Goal: Task Accomplishment & Management: Complete application form

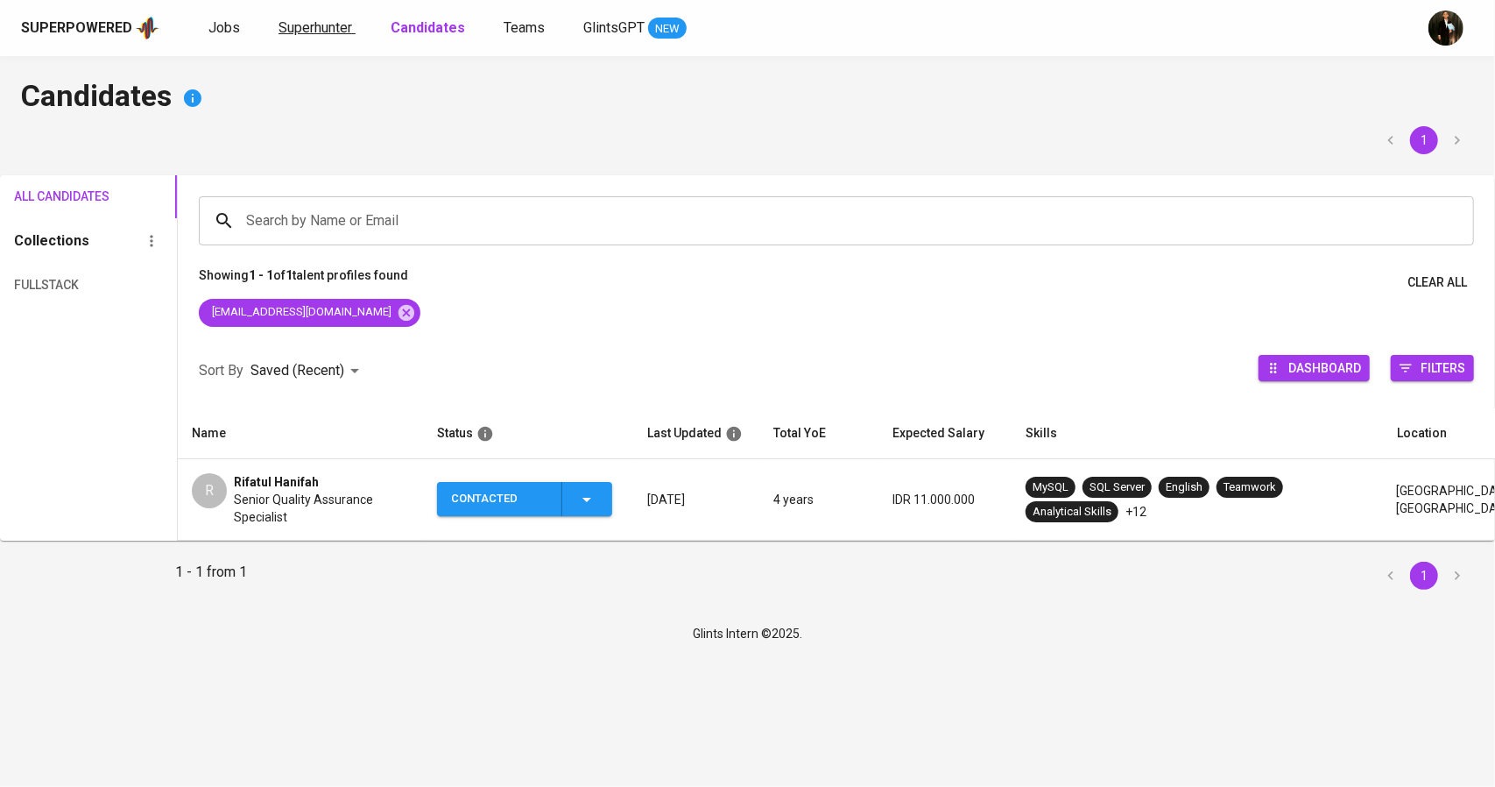
click at [314, 25] on span "Superhunter" at bounding box center [316, 27] width 74 height 17
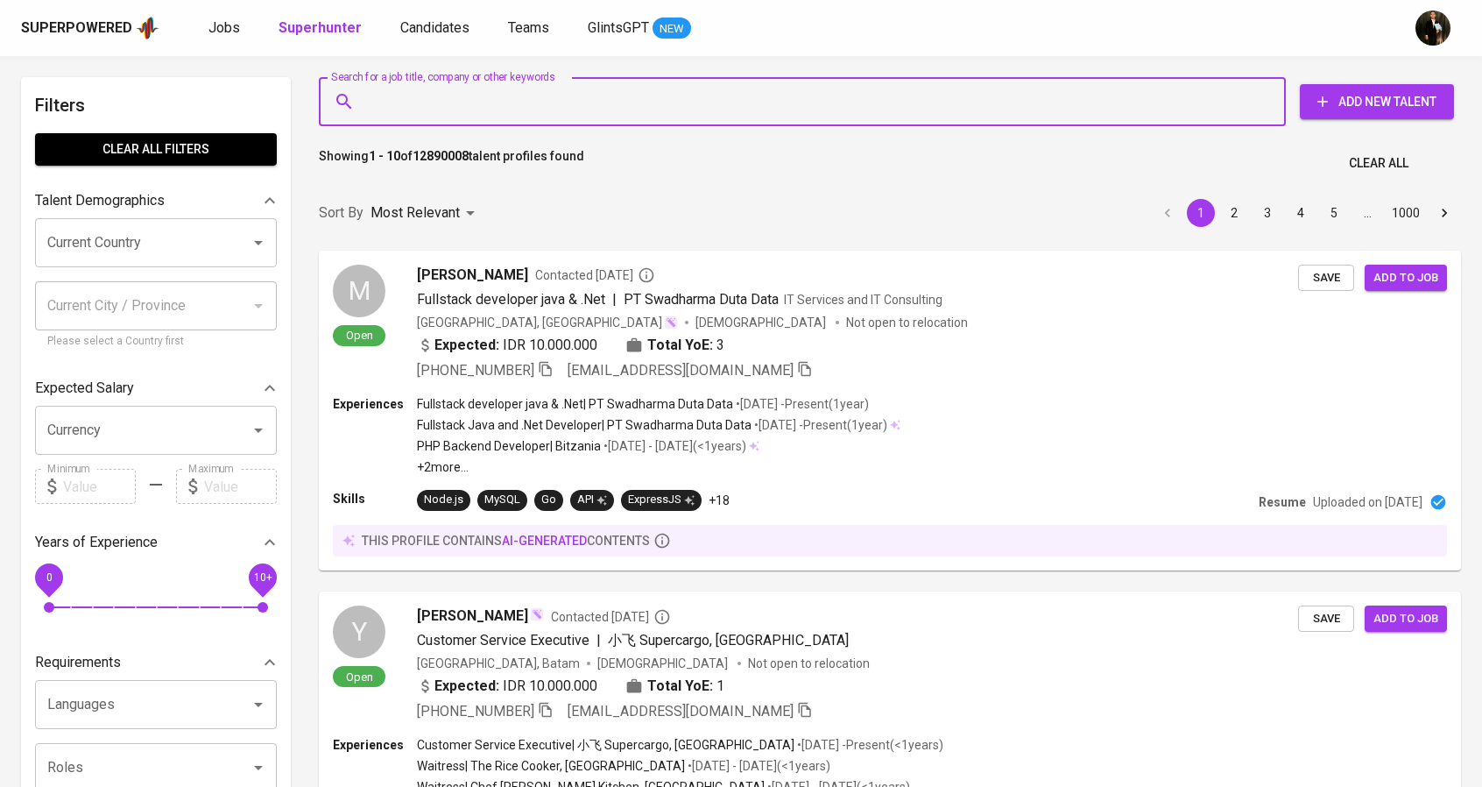
click at [498, 94] on input "Search for a job title, company or other keywords" at bounding box center [807, 101] width 890 height 33
paste input "[EMAIL_ADDRESS][DOMAIN_NAME]"
type input "[EMAIL_ADDRESS][DOMAIN_NAME]"
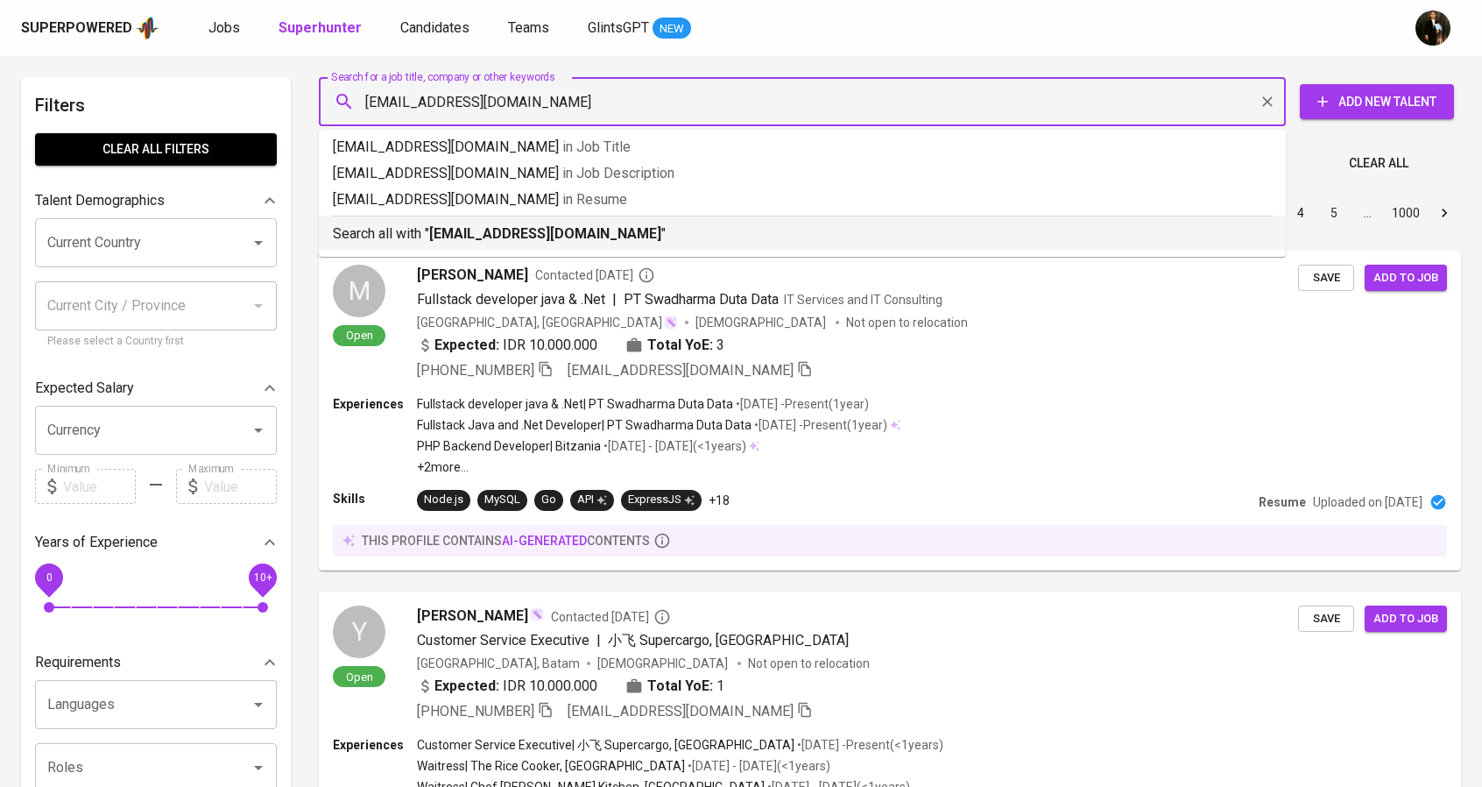
click at [534, 236] on b "[EMAIL_ADDRESS][DOMAIN_NAME]" at bounding box center [545, 233] width 232 height 17
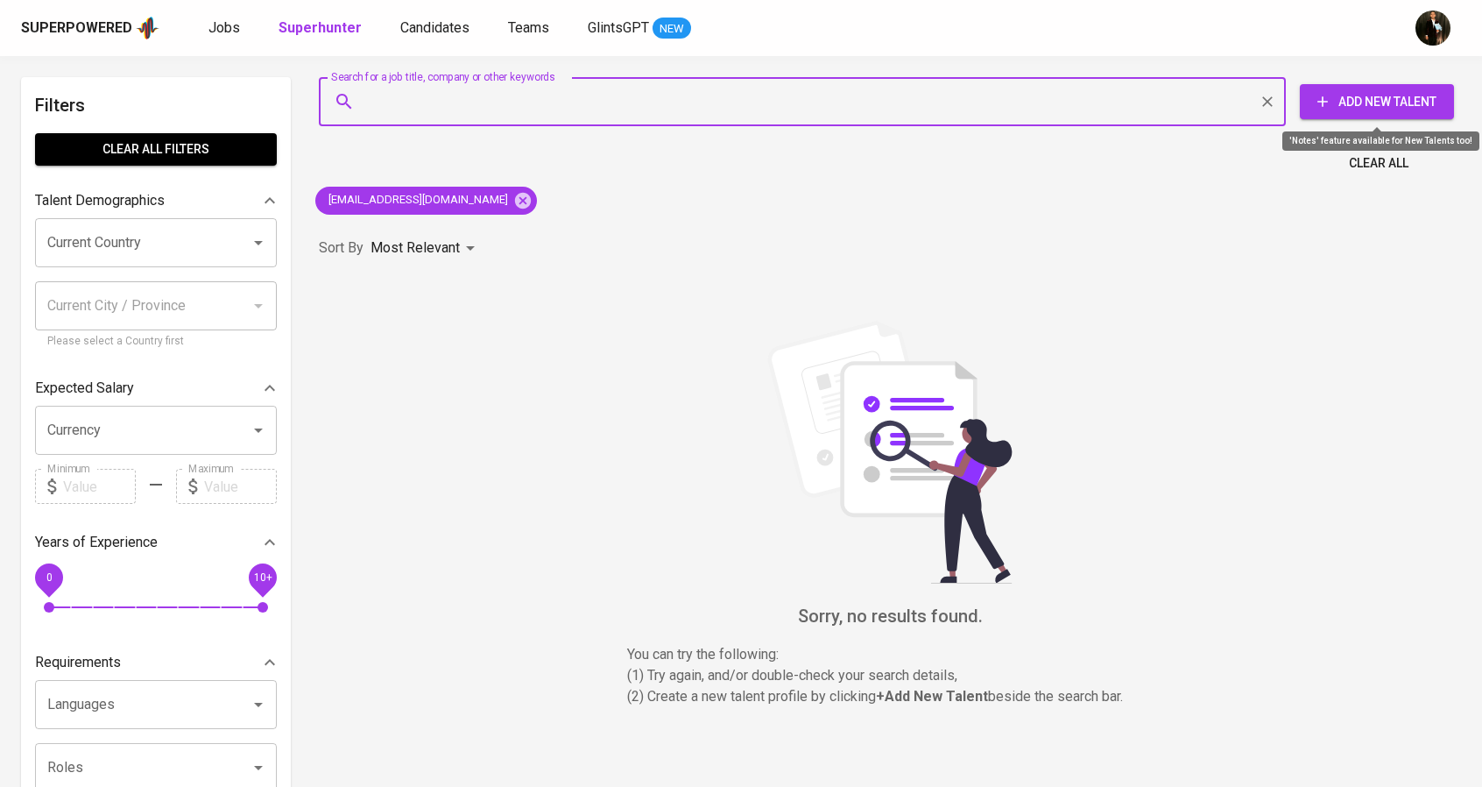
click at [1351, 89] on button "Add New Talent" at bounding box center [1377, 101] width 154 height 35
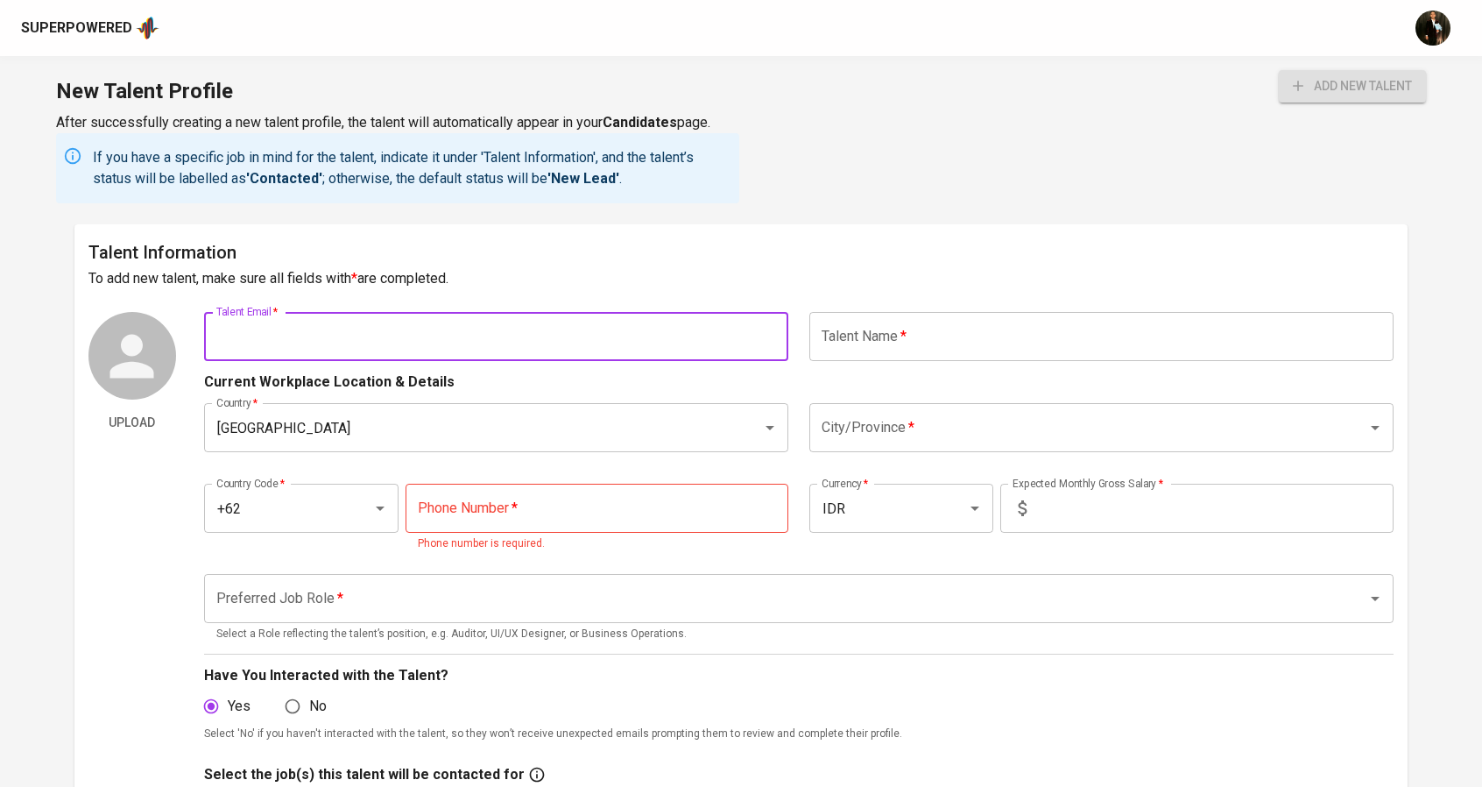
click at [419, 323] on input "text" at bounding box center [496, 336] width 584 height 49
paste input "[EMAIL_ADDRESS][DOMAIN_NAME]"
type input "[EMAIL_ADDRESS][DOMAIN_NAME]"
click at [649, 284] on h6 "To add new talent, make sure all fields with * are completed." at bounding box center [741, 278] width 1306 height 25
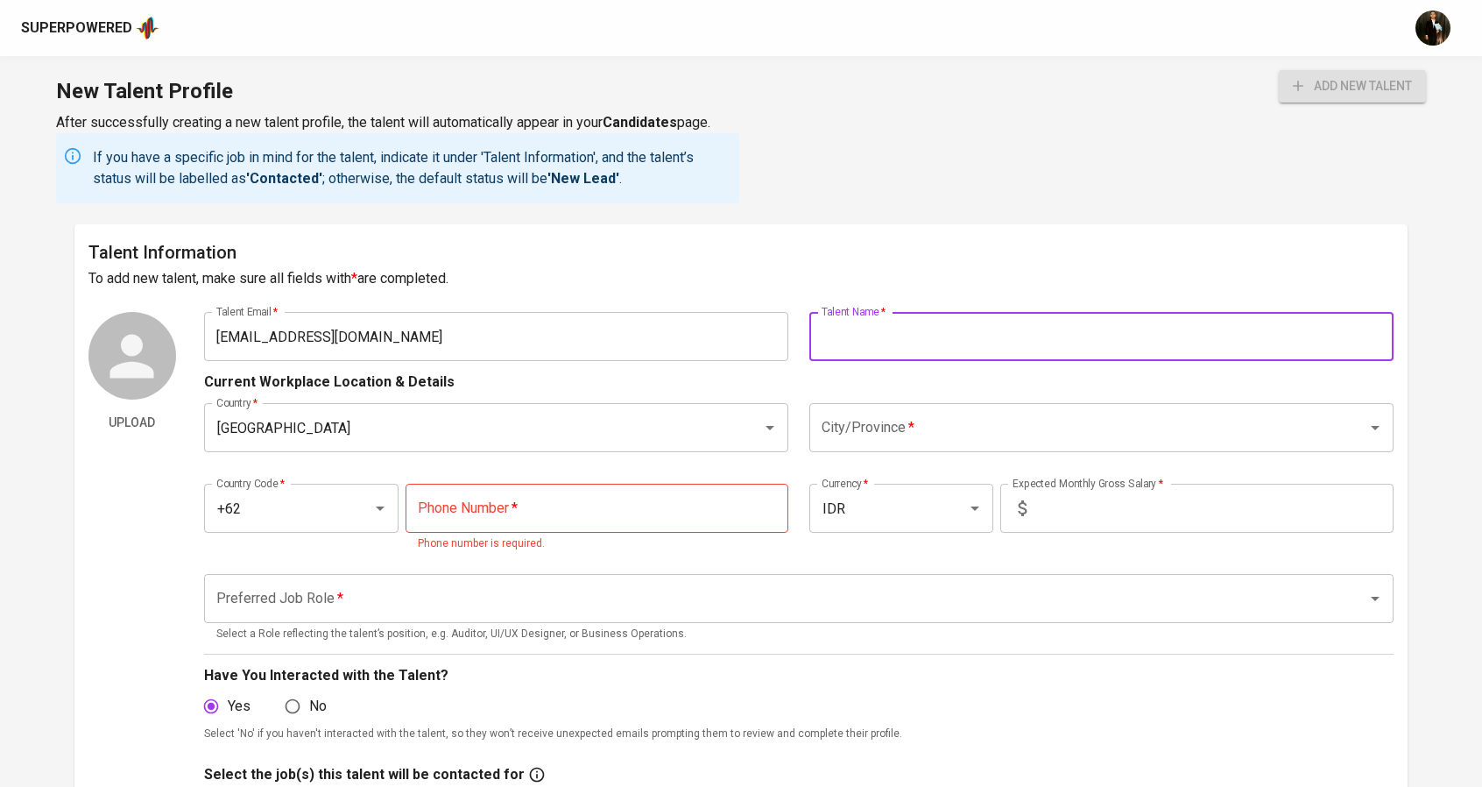
click at [909, 336] on input "text" at bounding box center [1101, 336] width 584 height 49
type input "L"
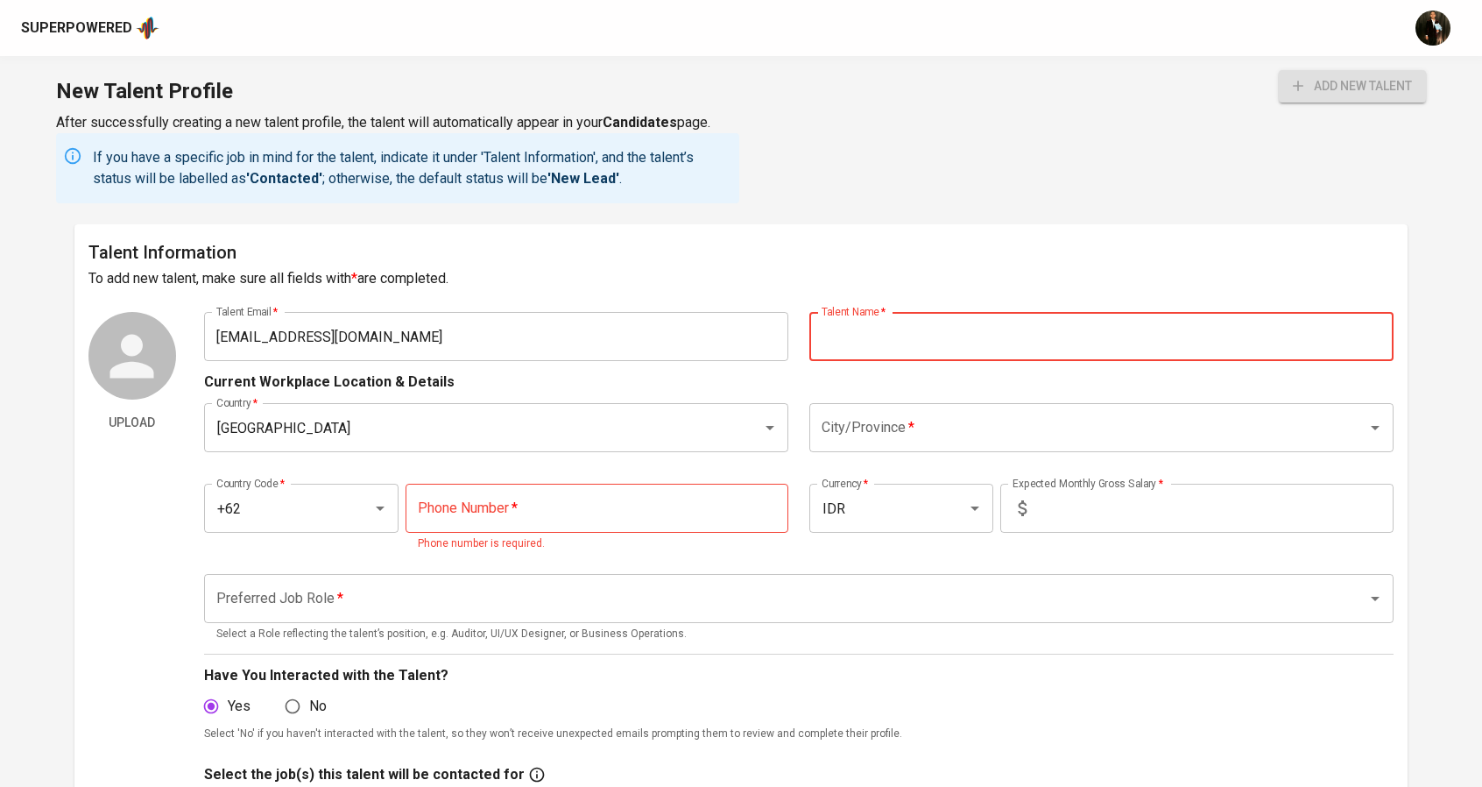
paste input "M [PERSON_NAME],"
type input "M [PERSON_NAME]"
click at [868, 427] on input "City/Province   *" at bounding box center [1076, 427] width 519 height 33
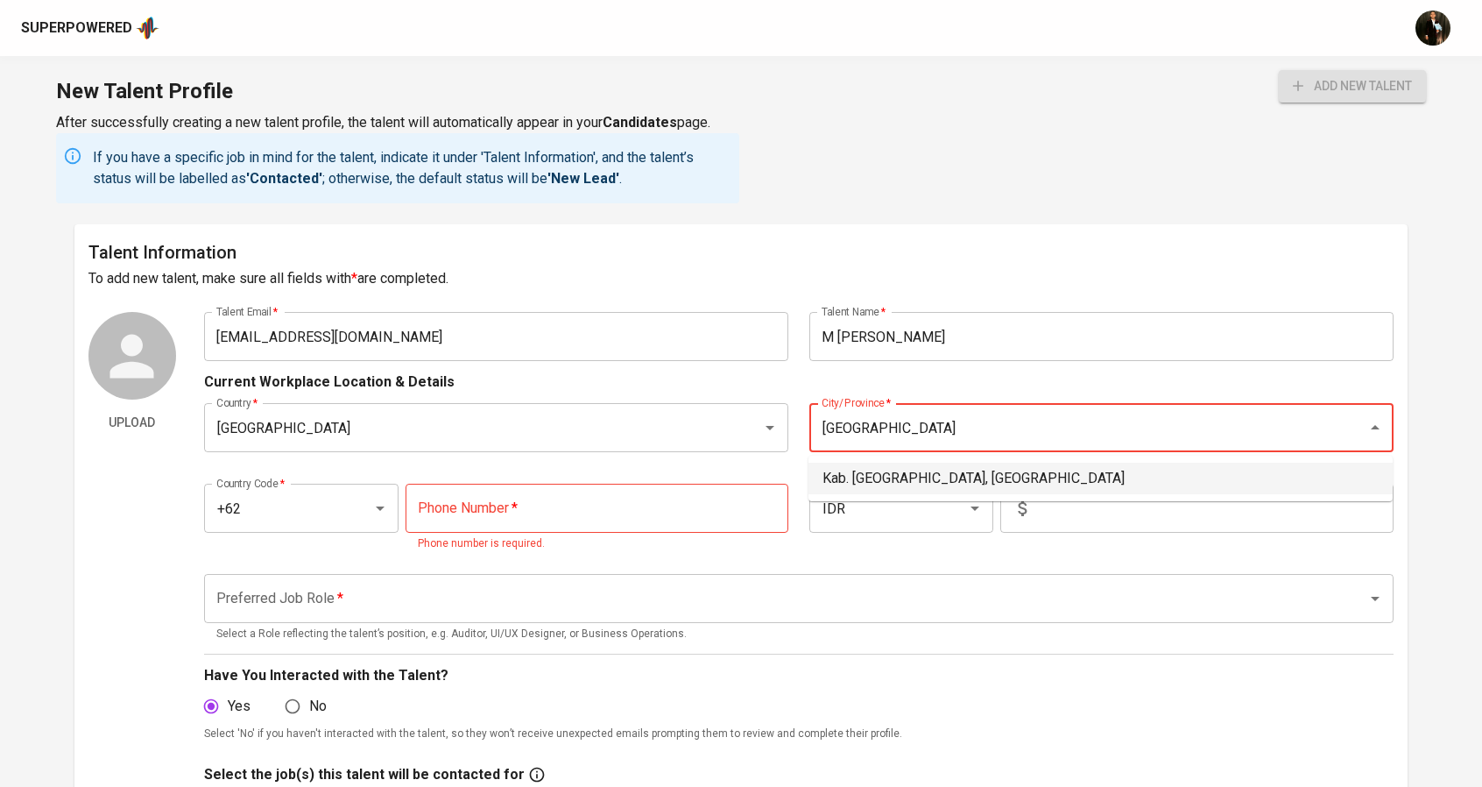
click at [920, 470] on li "Kab. [GEOGRAPHIC_DATA], [GEOGRAPHIC_DATA]" at bounding box center [1101, 479] width 584 height 32
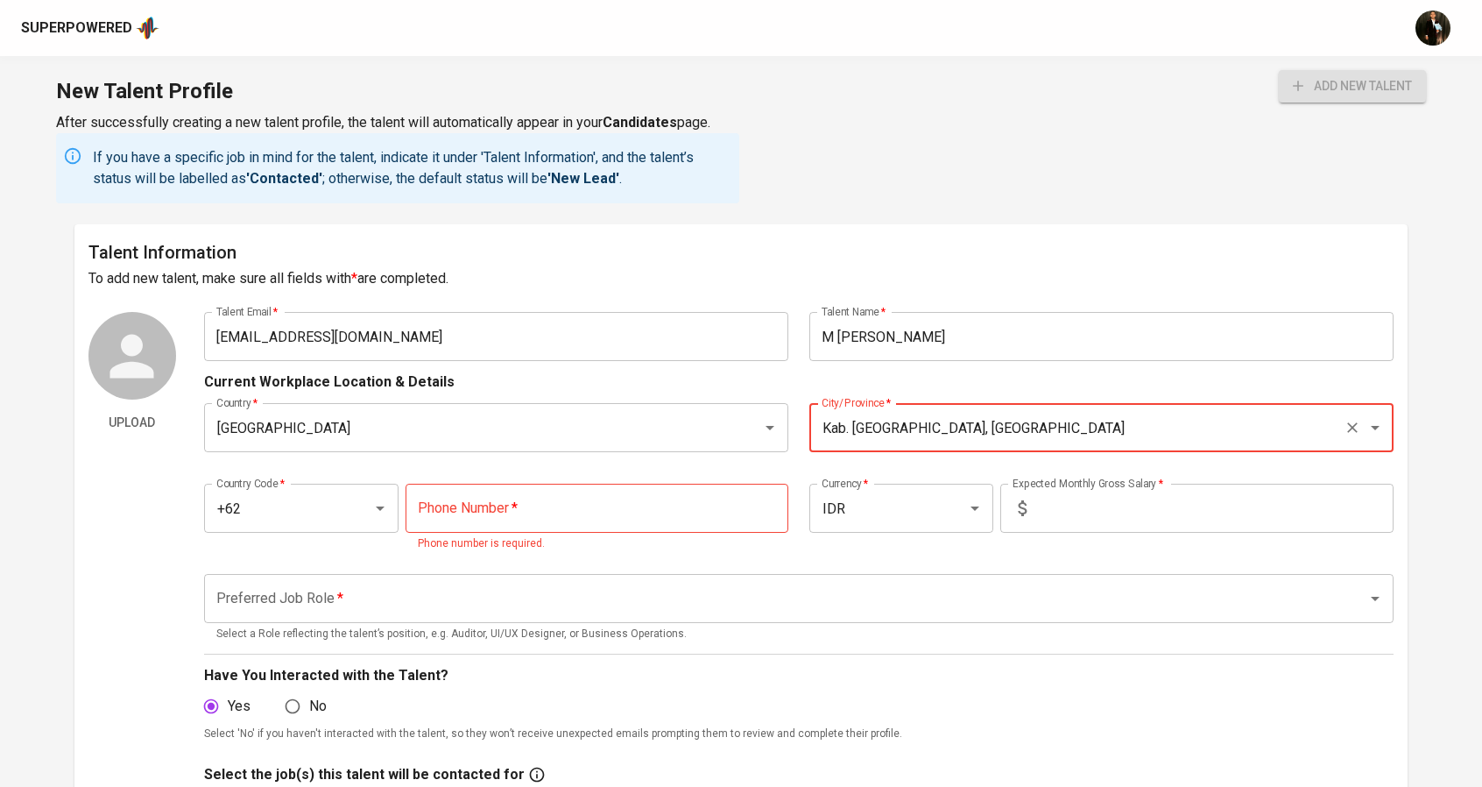
type input "Kab. [GEOGRAPHIC_DATA], [GEOGRAPHIC_DATA]"
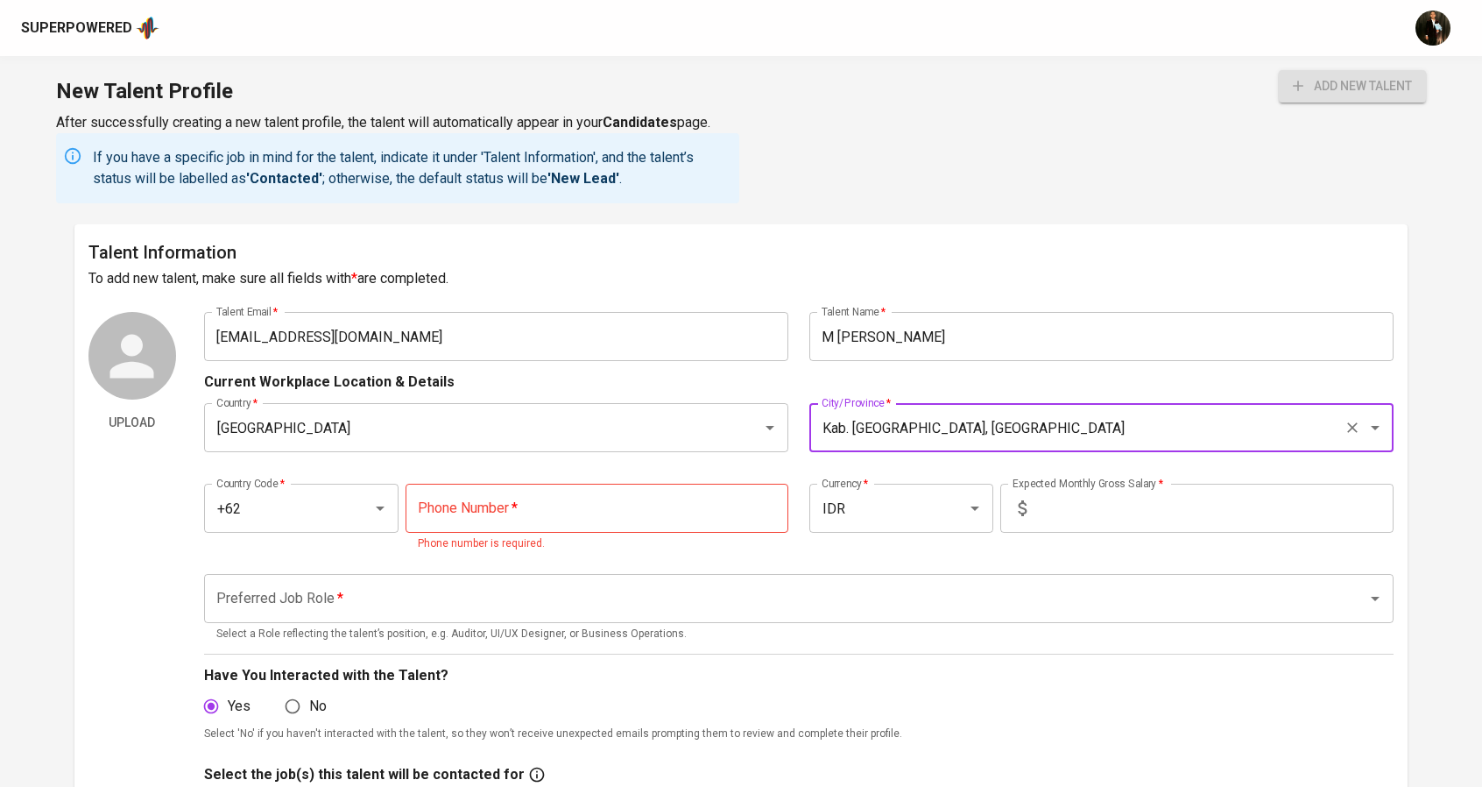
click at [510, 498] on input "tel" at bounding box center [597, 508] width 383 height 49
paste input "[PHONE_NUMBER]"
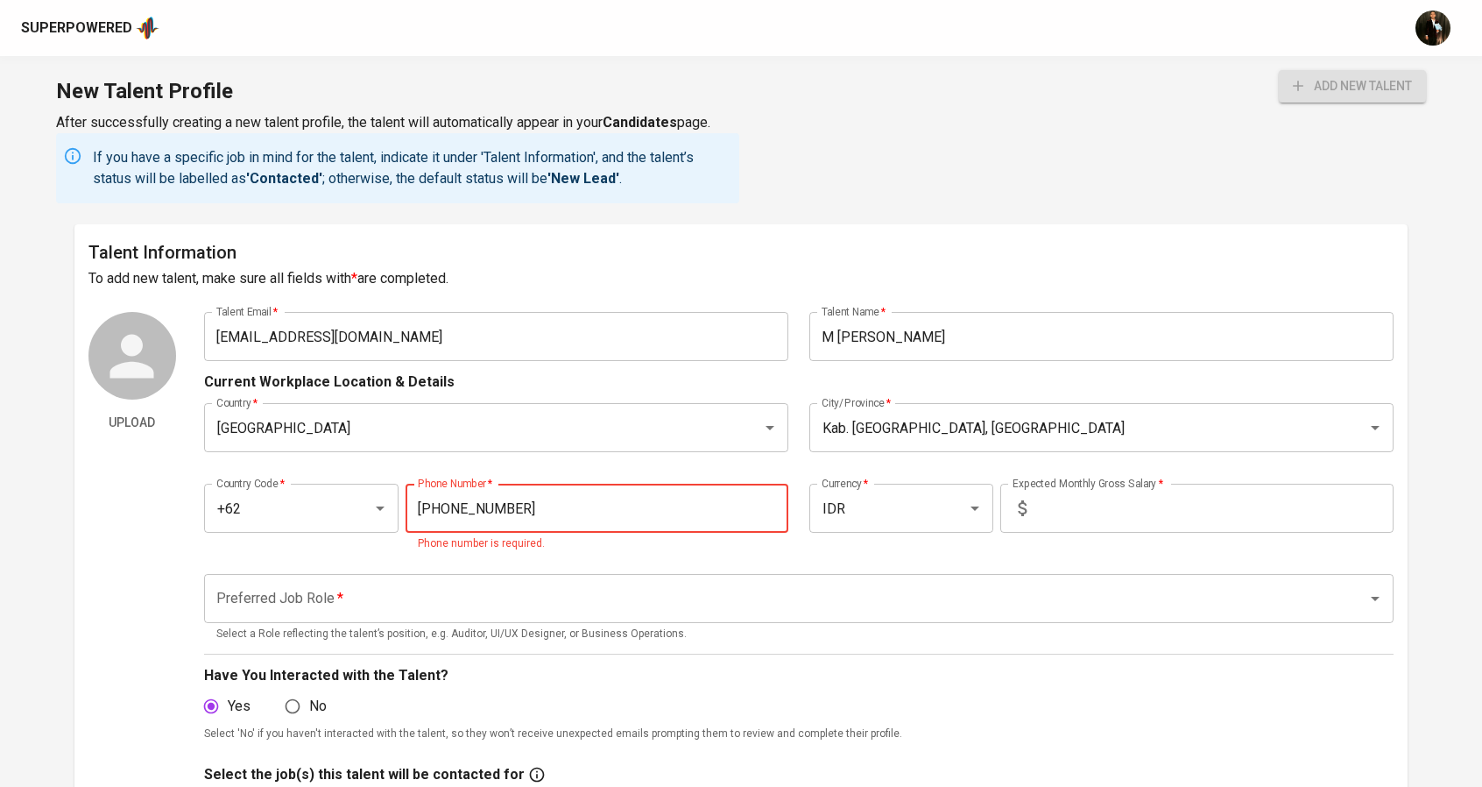
type input "[PHONE_NUMBER]"
click at [830, 563] on div "Preferred Job Role   * Preferred Job Role * Select a Role reflecting the talent…" at bounding box center [799, 608] width 1191 height 90
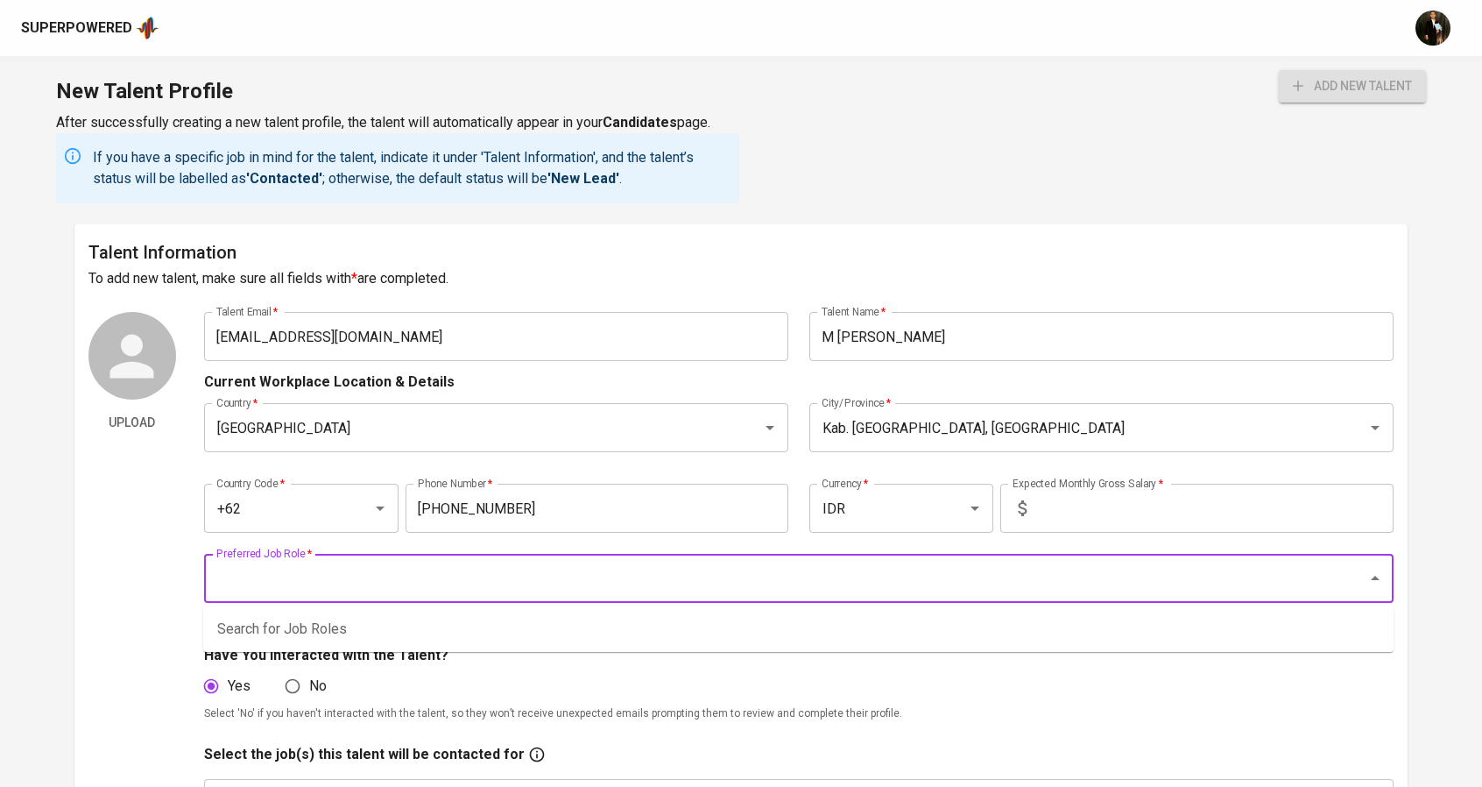
click at [783, 582] on input "Preferred Job Role   *" at bounding box center [775, 578] width 1126 height 33
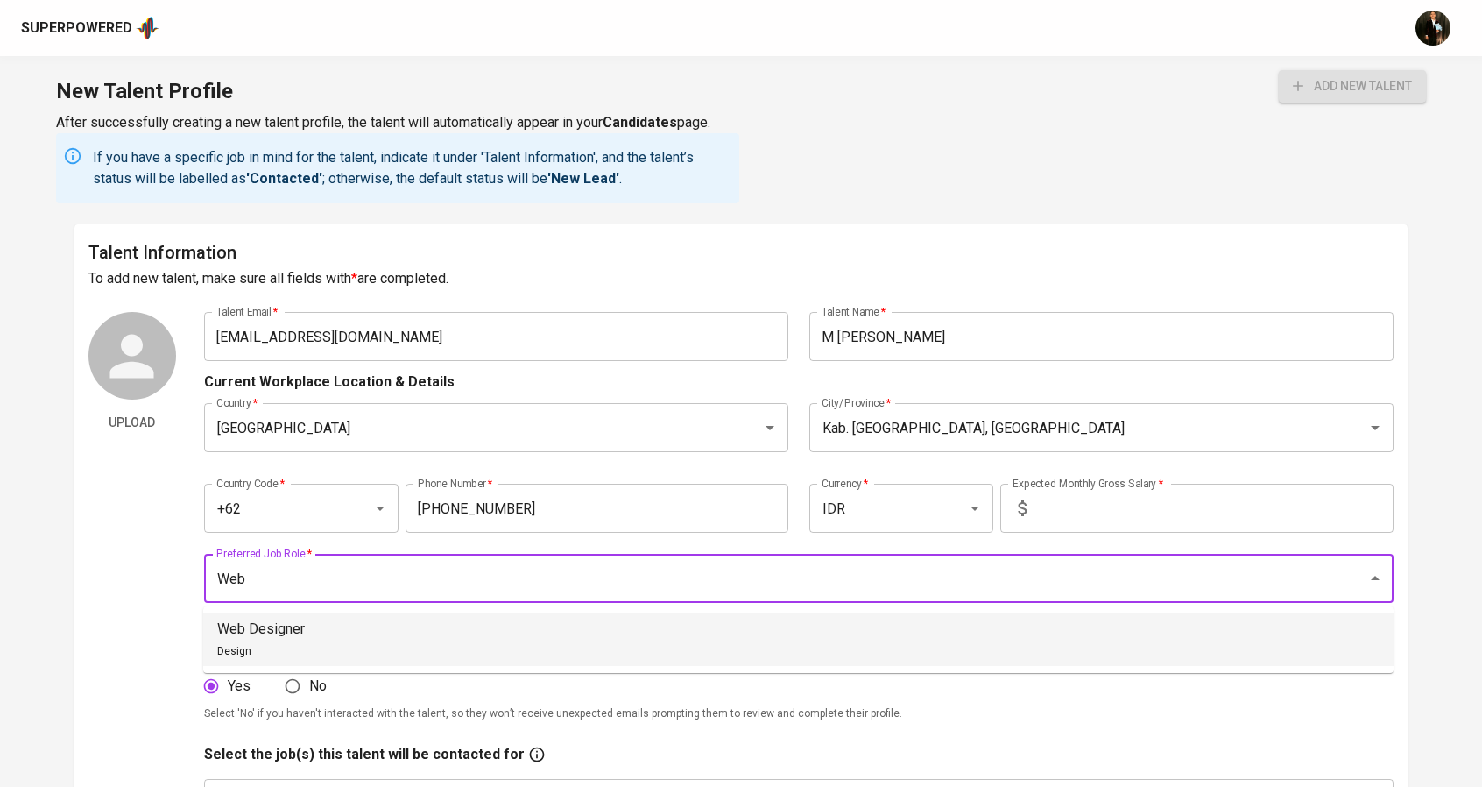
click at [495, 631] on li "Web Designer Design" at bounding box center [798, 639] width 1191 height 53
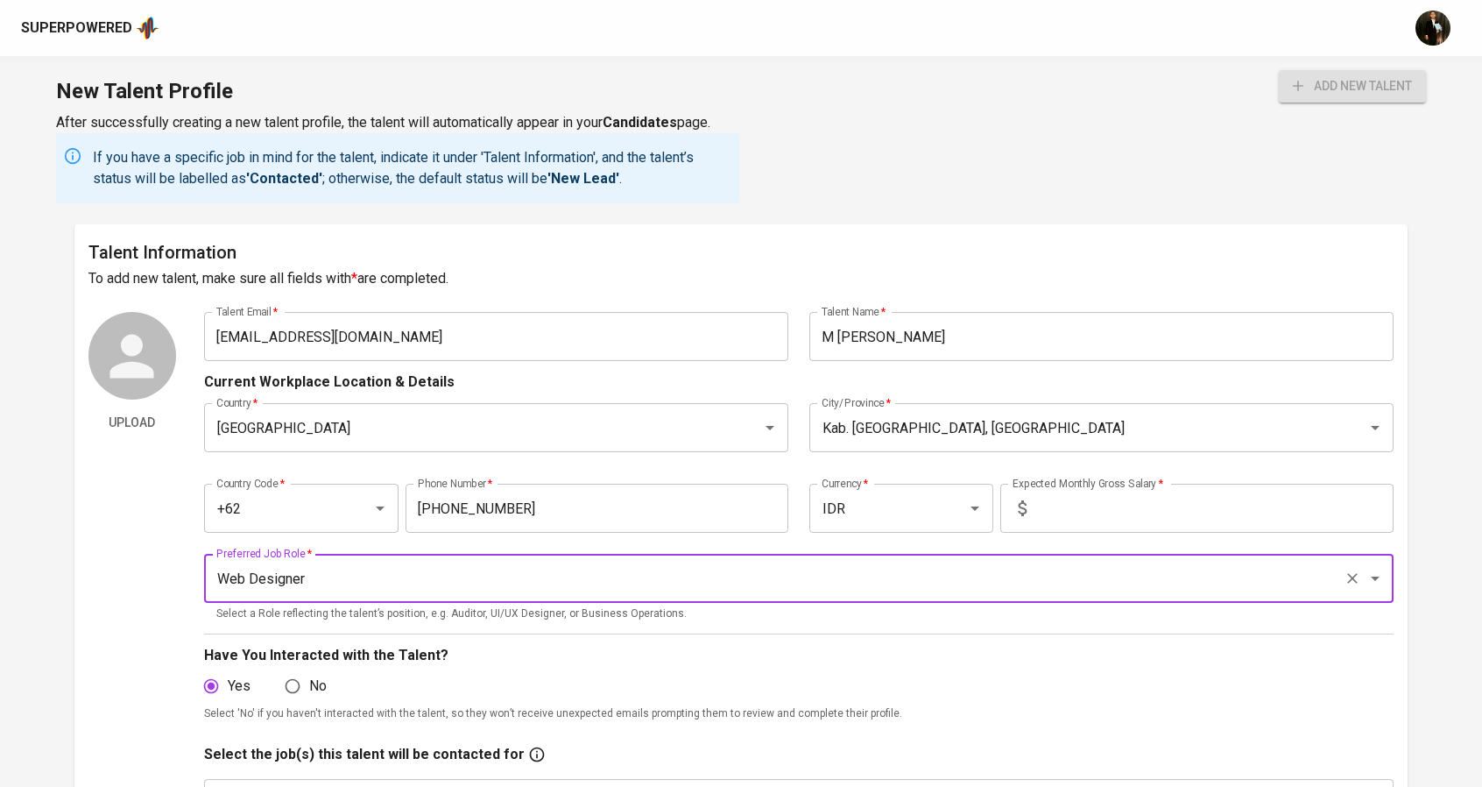
type input "Web Designer"
click at [1344, 96] on span "add new talent" at bounding box center [1352, 86] width 119 height 22
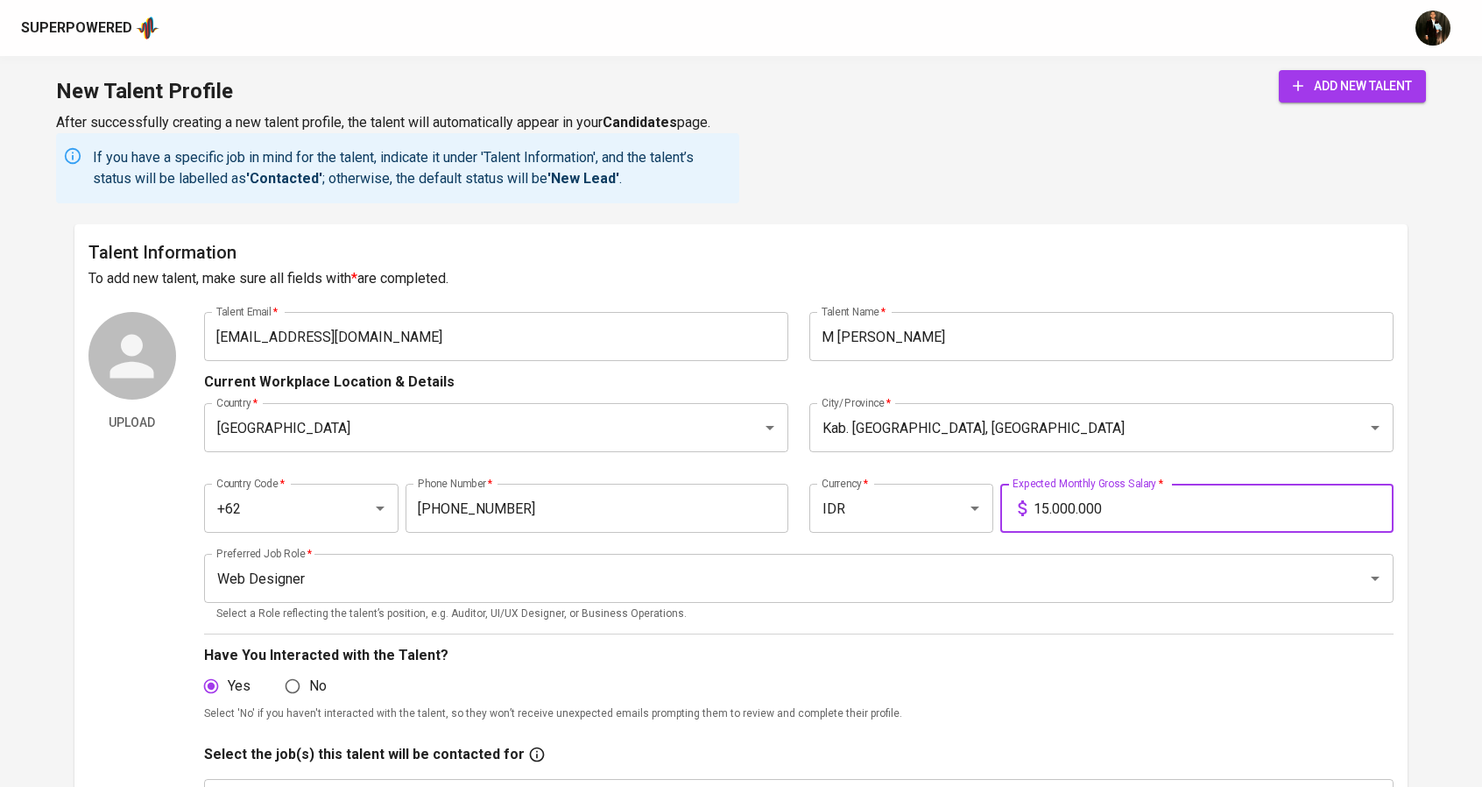
type input "15.000.000"
click at [1342, 84] on span "add new talent" at bounding box center [1352, 86] width 119 height 22
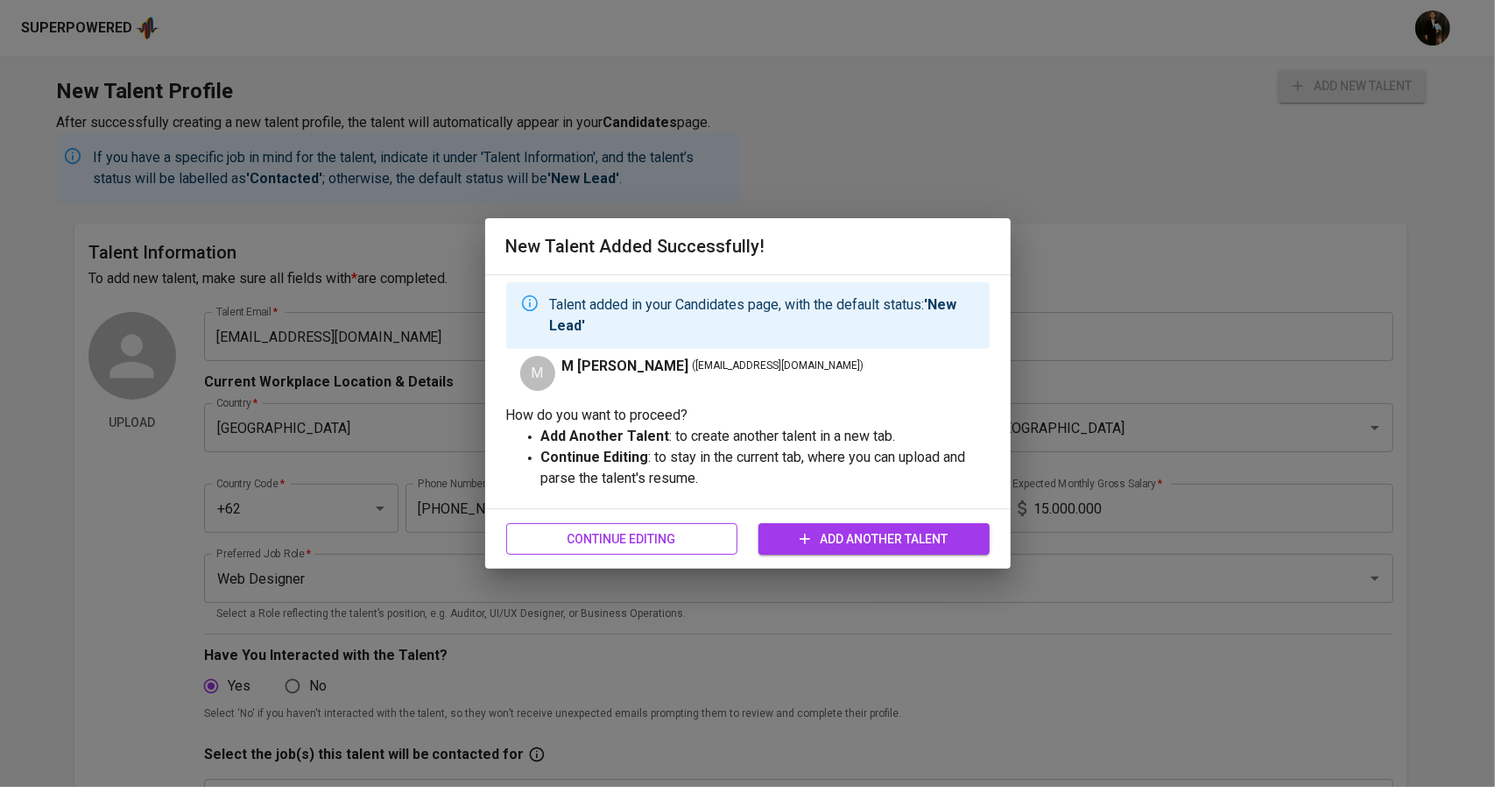
click at [699, 546] on span "Continue Editing" at bounding box center [621, 539] width 203 height 22
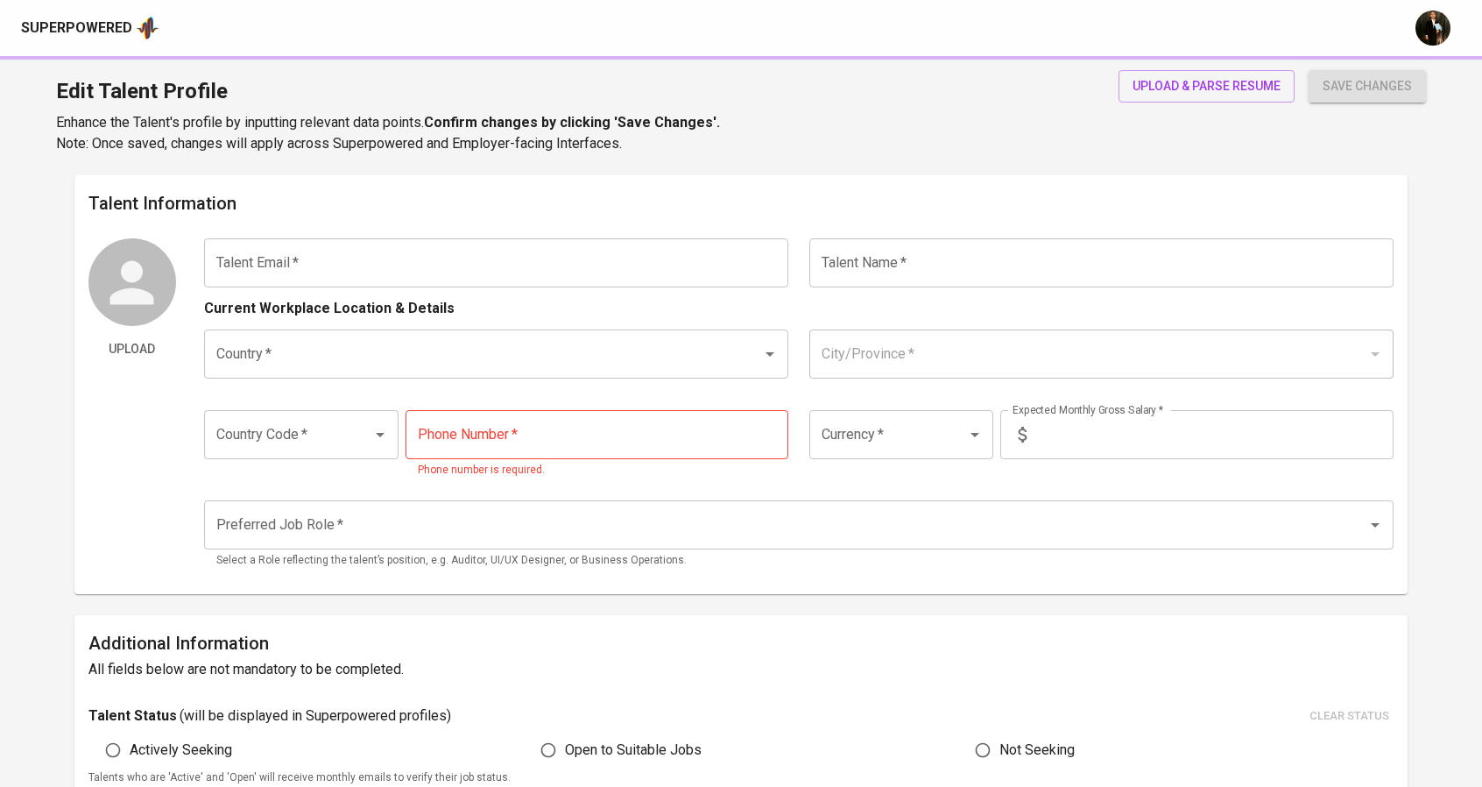
type input "[EMAIL_ADDRESS][DOMAIN_NAME]"
type input "M [PERSON_NAME]"
type input "[GEOGRAPHIC_DATA]"
type input "Kab. [GEOGRAPHIC_DATA], [GEOGRAPHIC_DATA]"
type input "+62"
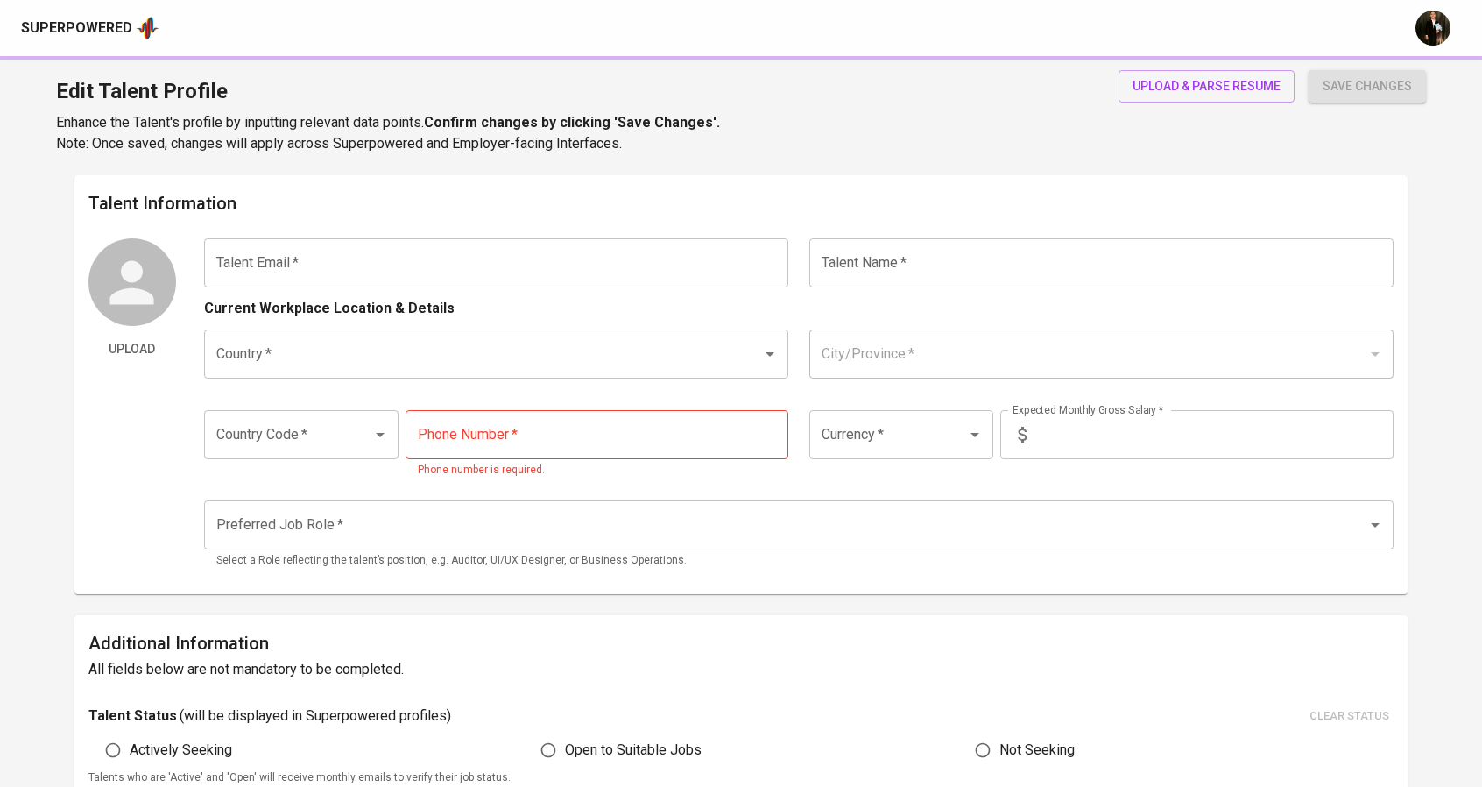
type input "[PHONE_NUMBER]"
type input "IDR"
type input "Web Designer"
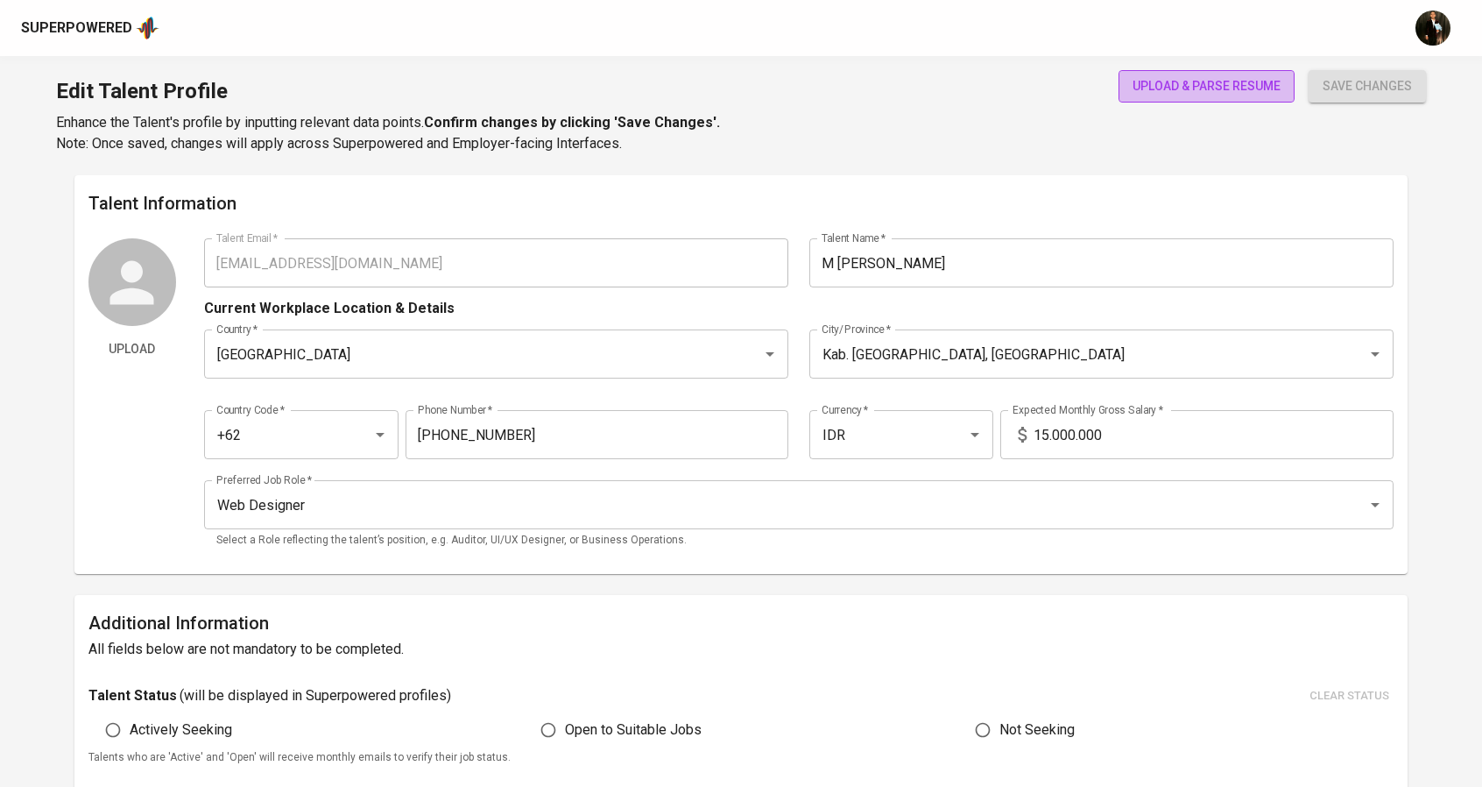
click at [1162, 81] on span "upload & parse resume" at bounding box center [1207, 86] width 148 height 22
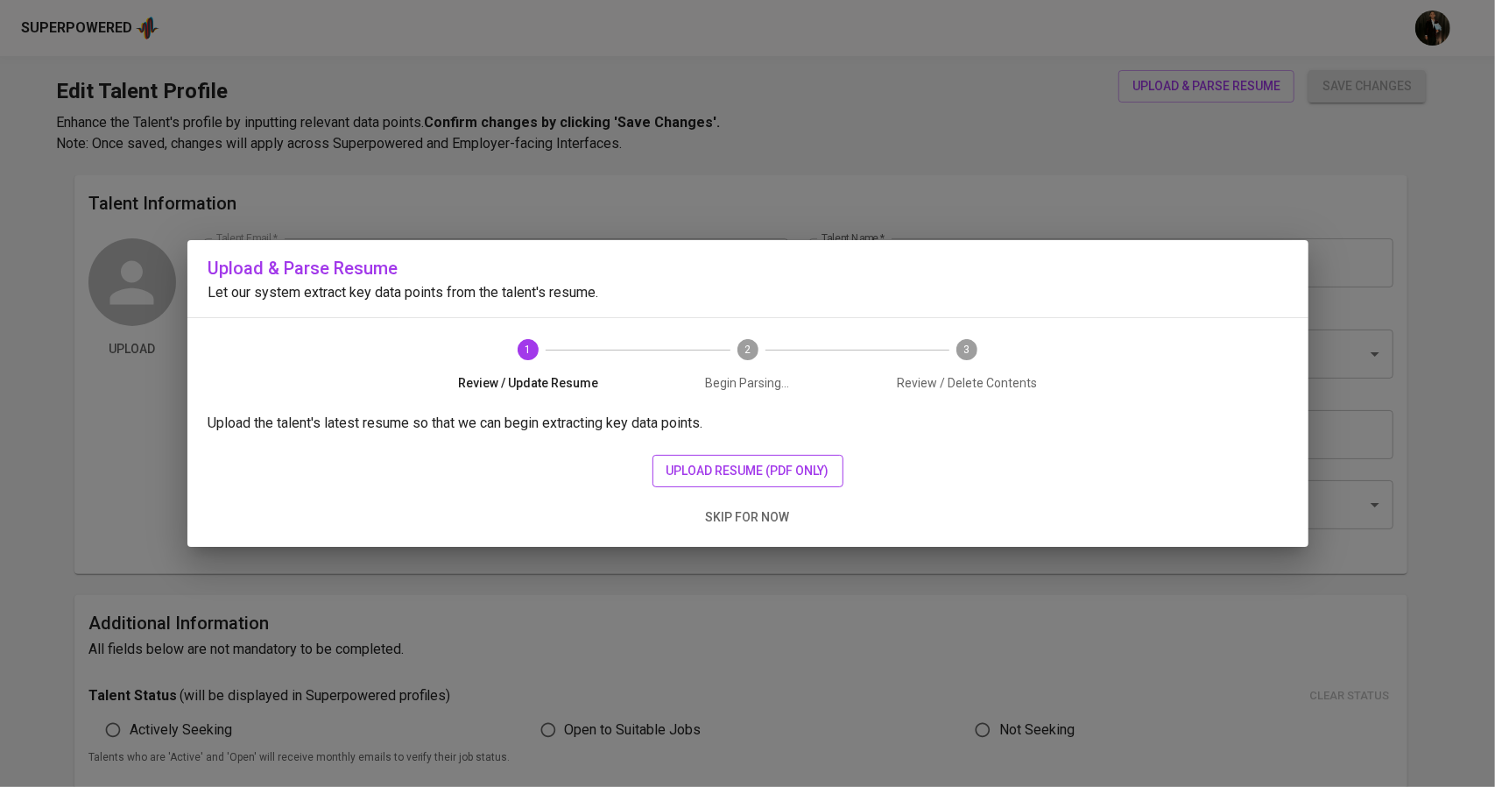
click at [767, 468] on span "upload resume (pdf only)" at bounding box center [748, 471] width 163 height 22
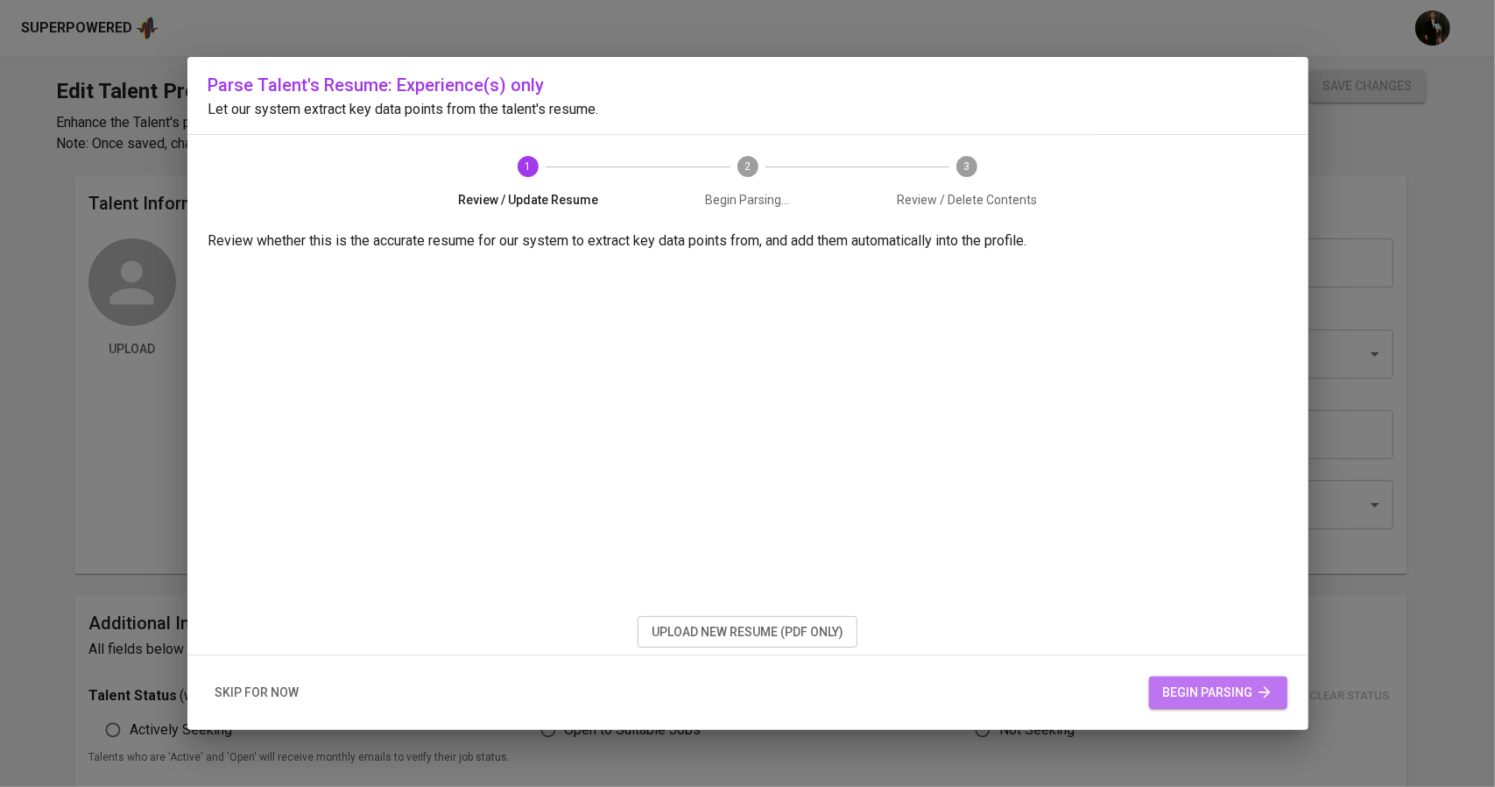
click at [1190, 689] on span "begin parsing" at bounding box center [1218, 693] width 110 height 22
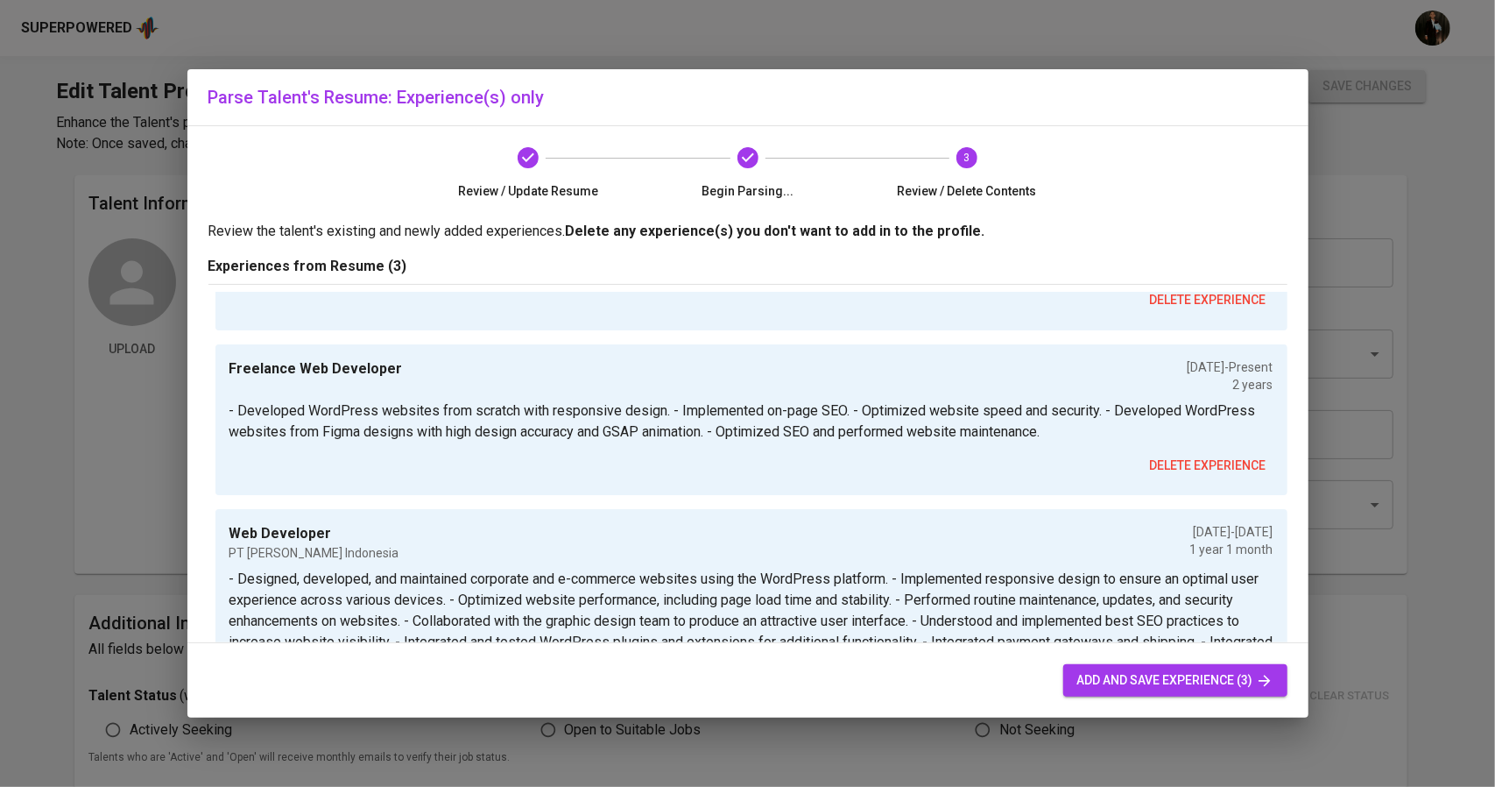
scroll to position [274, 0]
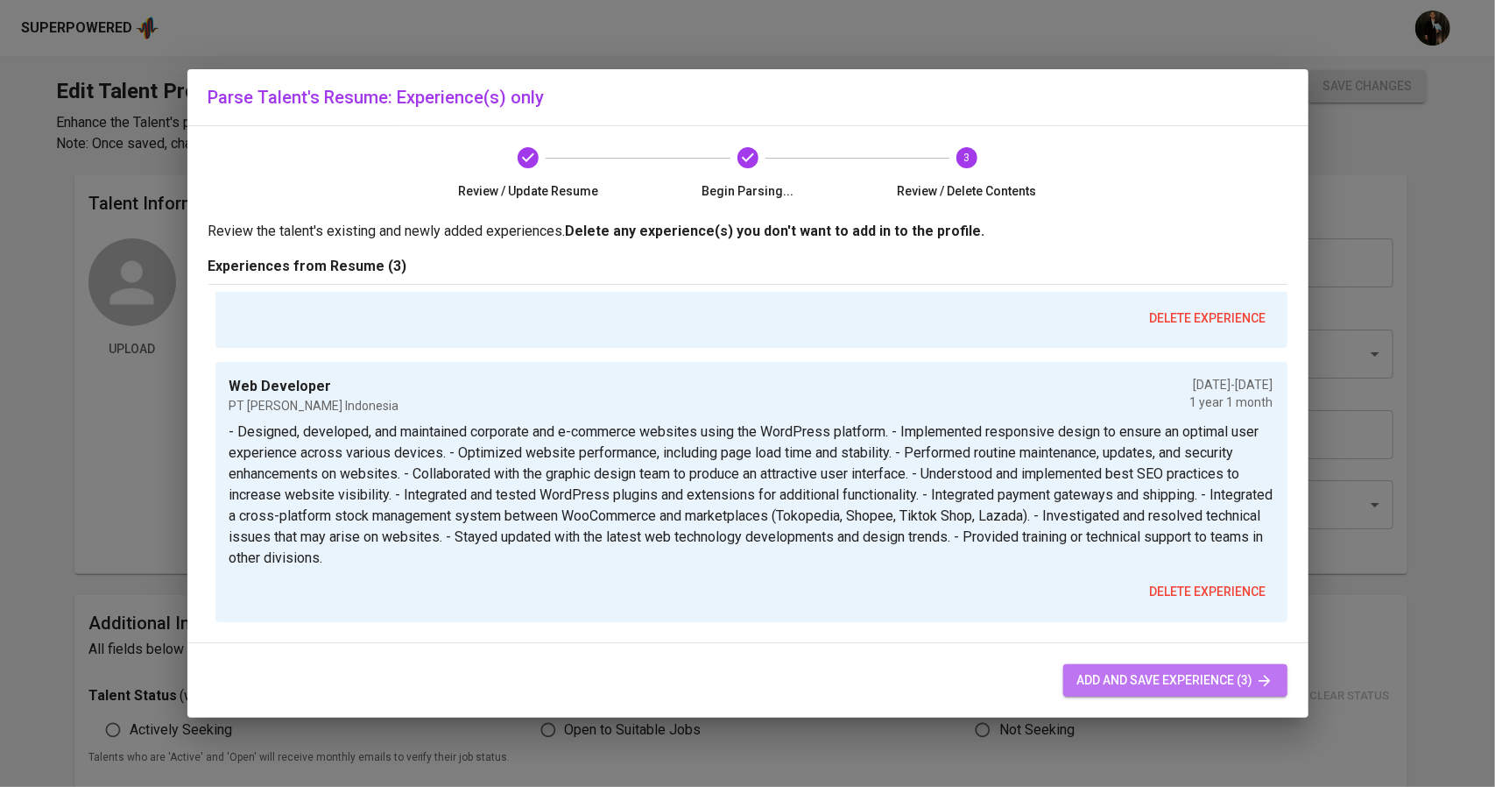
click at [1141, 686] on span "add and save experience (3)" at bounding box center [1176, 680] width 196 height 22
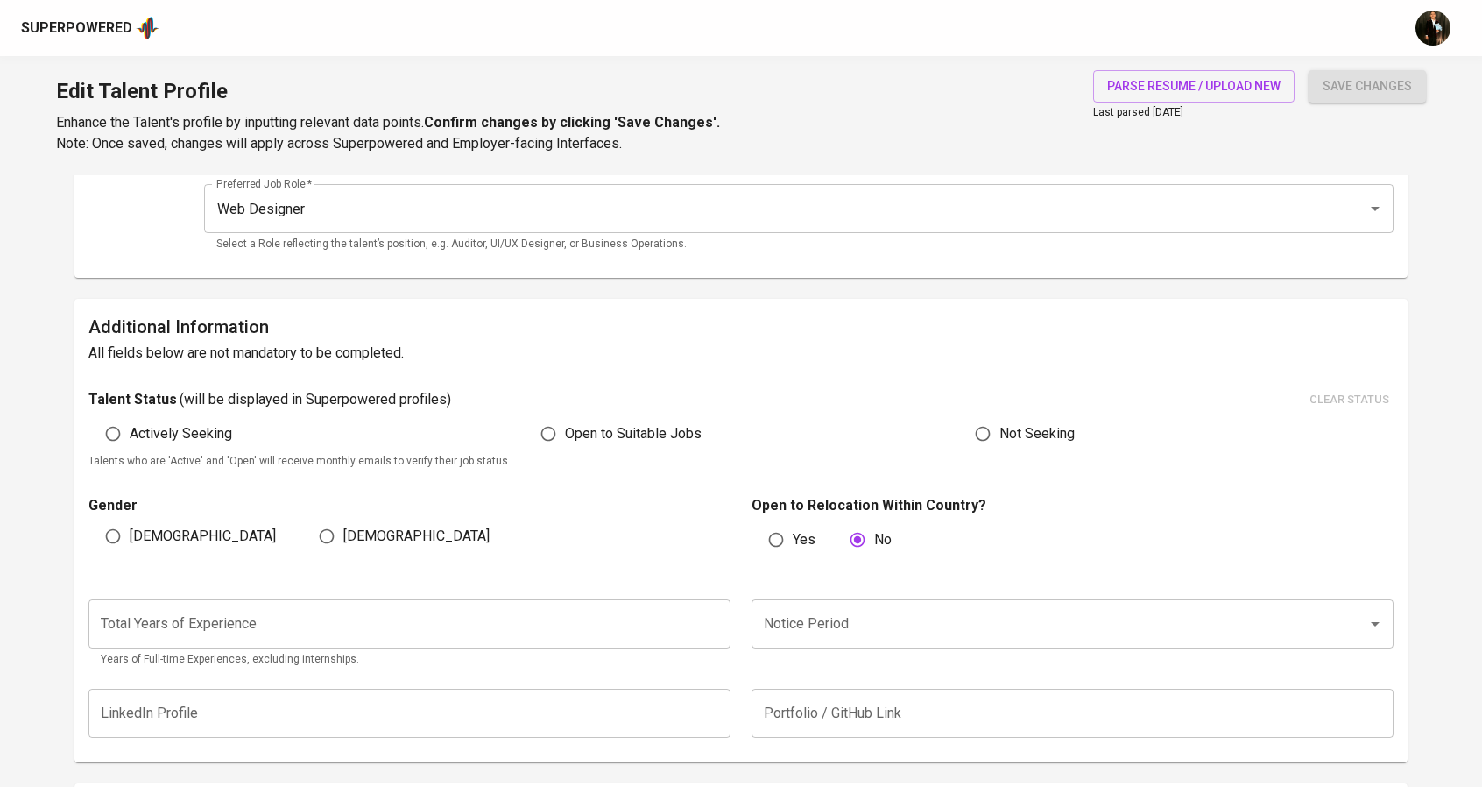
scroll to position [312, 0]
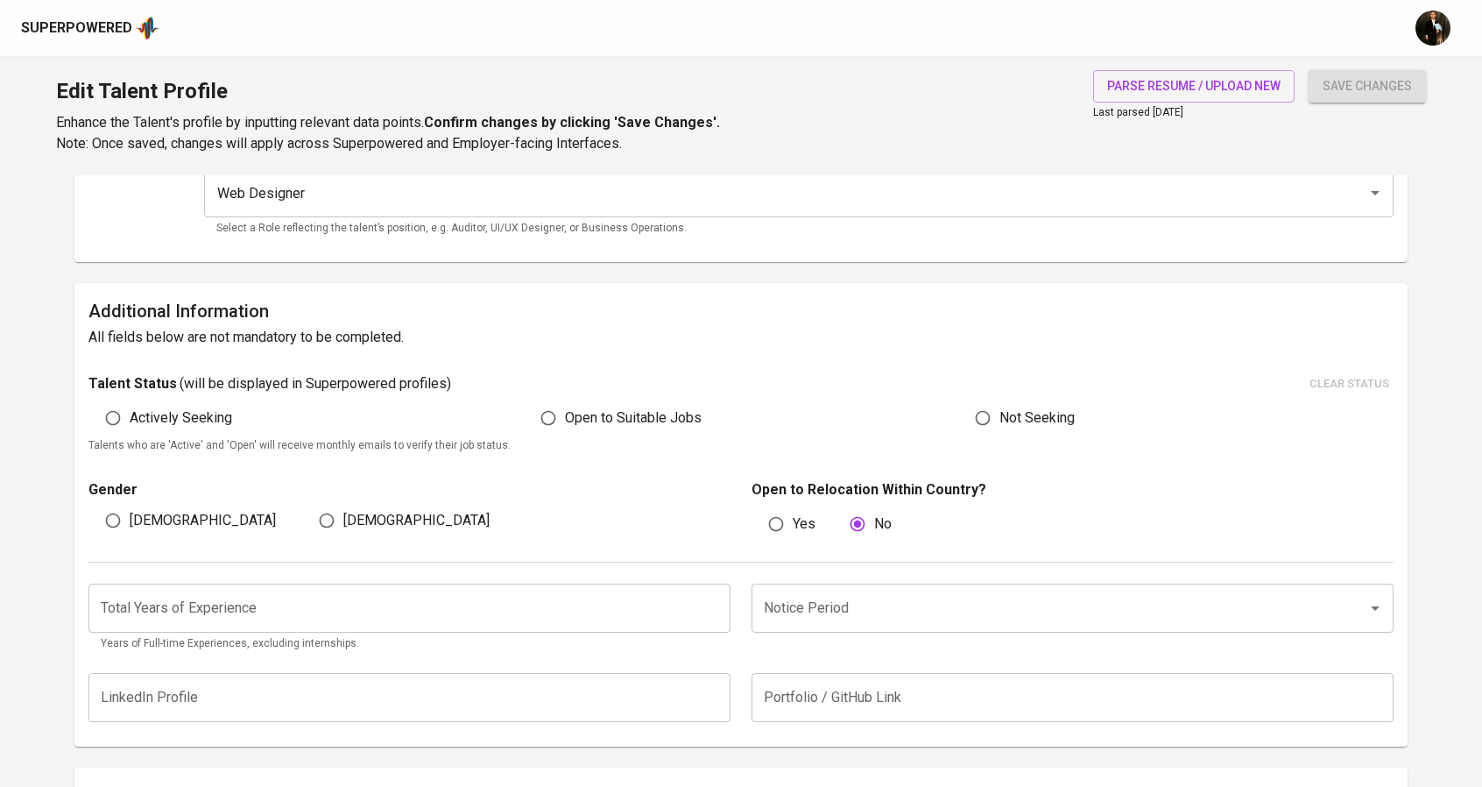
click at [177, 412] on span "Actively Seeking" at bounding box center [181, 417] width 102 height 21
click at [130, 412] on input "Actively Seeking" at bounding box center [112, 417] width 33 height 33
radio input "true"
click at [336, 513] on input "[DEMOGRAPHIC_DATA]" at bounding box center [326, 520] width 33 height 33
radio input "true"
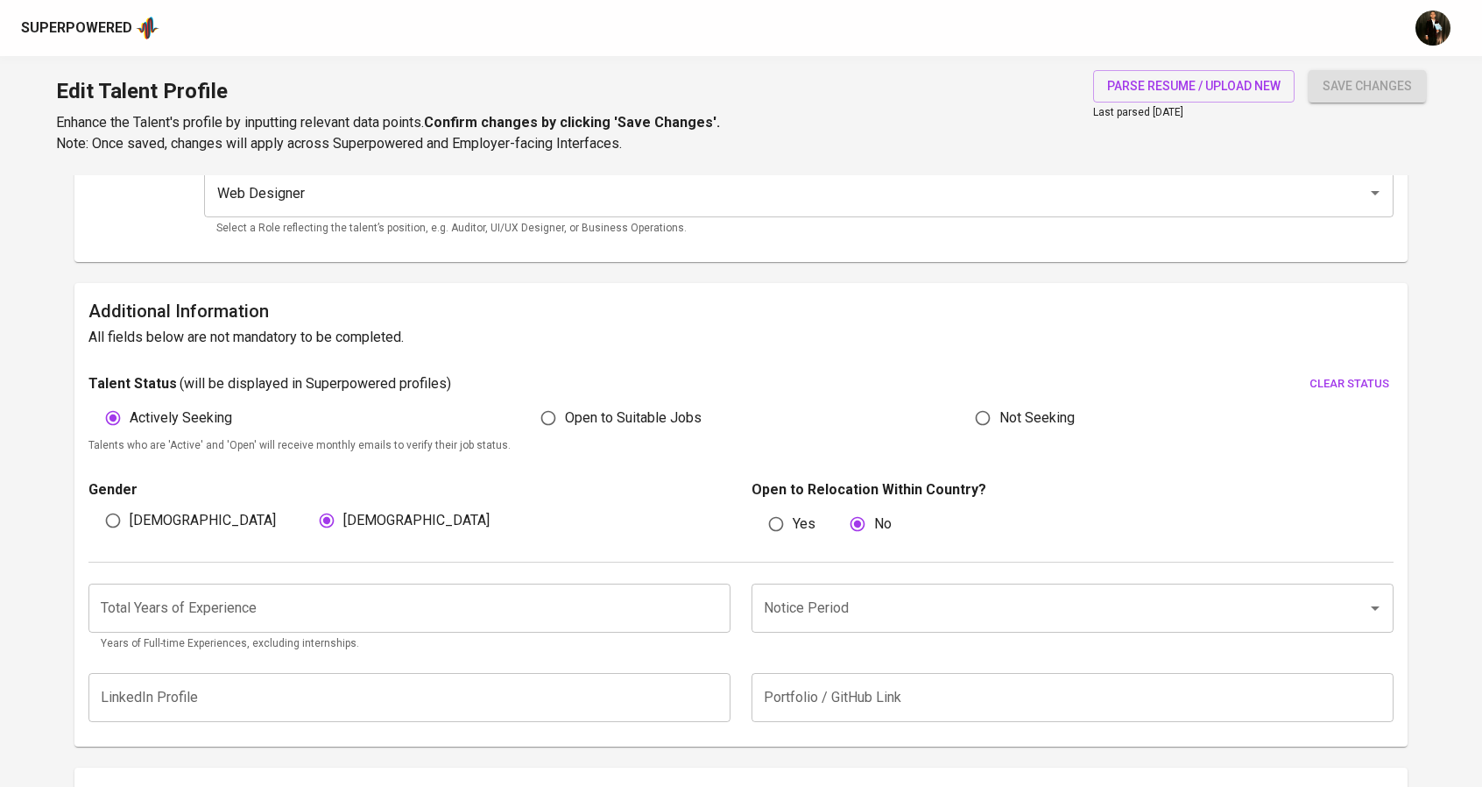
click at [144, 518] on span "[DEMOGRAPHIC_DATA]" at bounding box center [203, 520] width 146 height 21
click at [130, 518] on input "[DEMOGRAPHIC_DATA]" at bounding box center [112, 520] width 33 height 33
radio input "true"
click at [888, 597] on input "Notice Period" at bounding box center [1048, 607] width 577 height 33
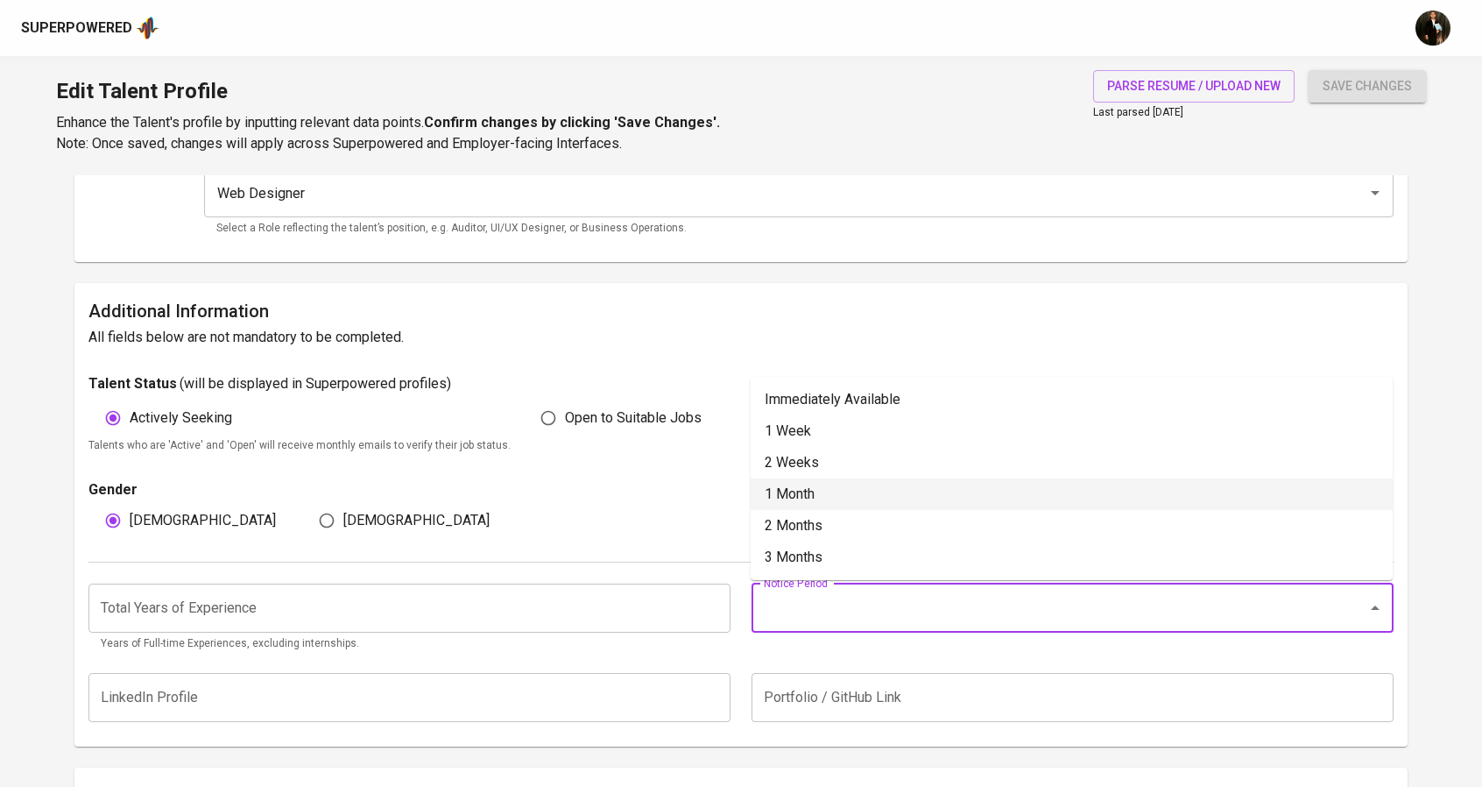
click at [816, 492] on li "1 Month" at bounding box center [1072, 494] width 642 height 32
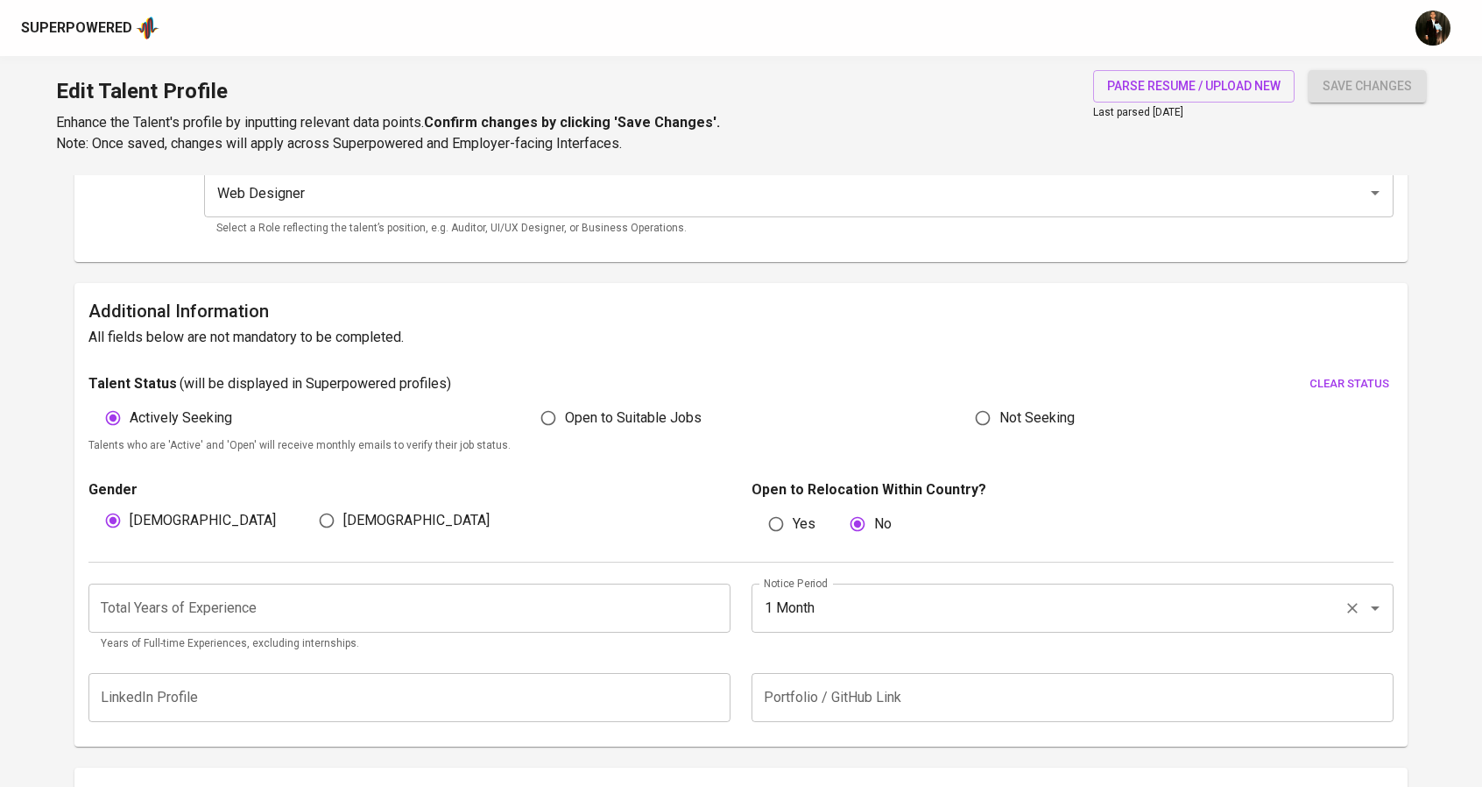
click at [856, 599] on input "1 Month" at bounding box center [1048, 607] width 577 height 33
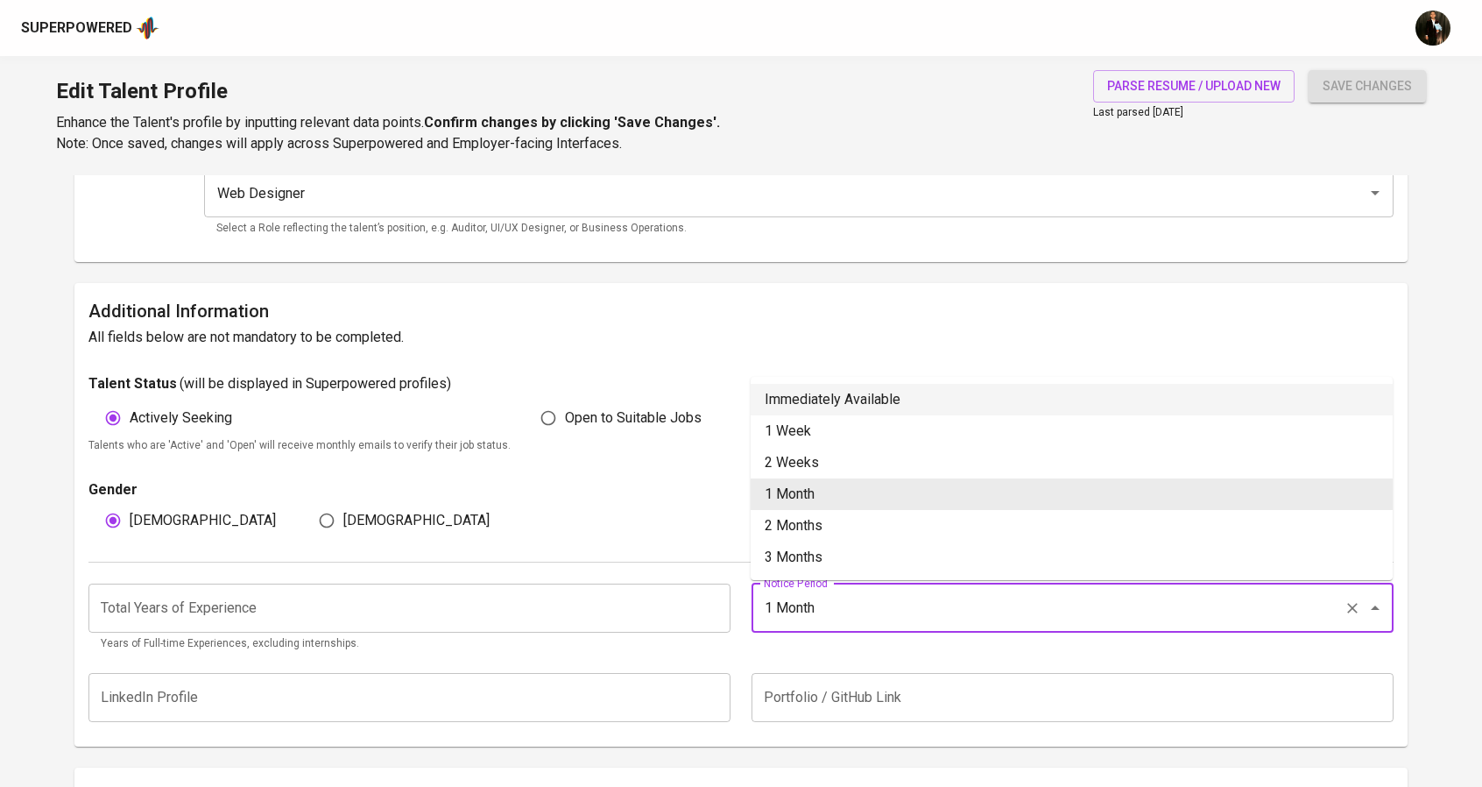
click at [809, 411] on li "Immediately Available" at bounding box center [1072, 400] width 642 height 32
type input "Immediately Available"
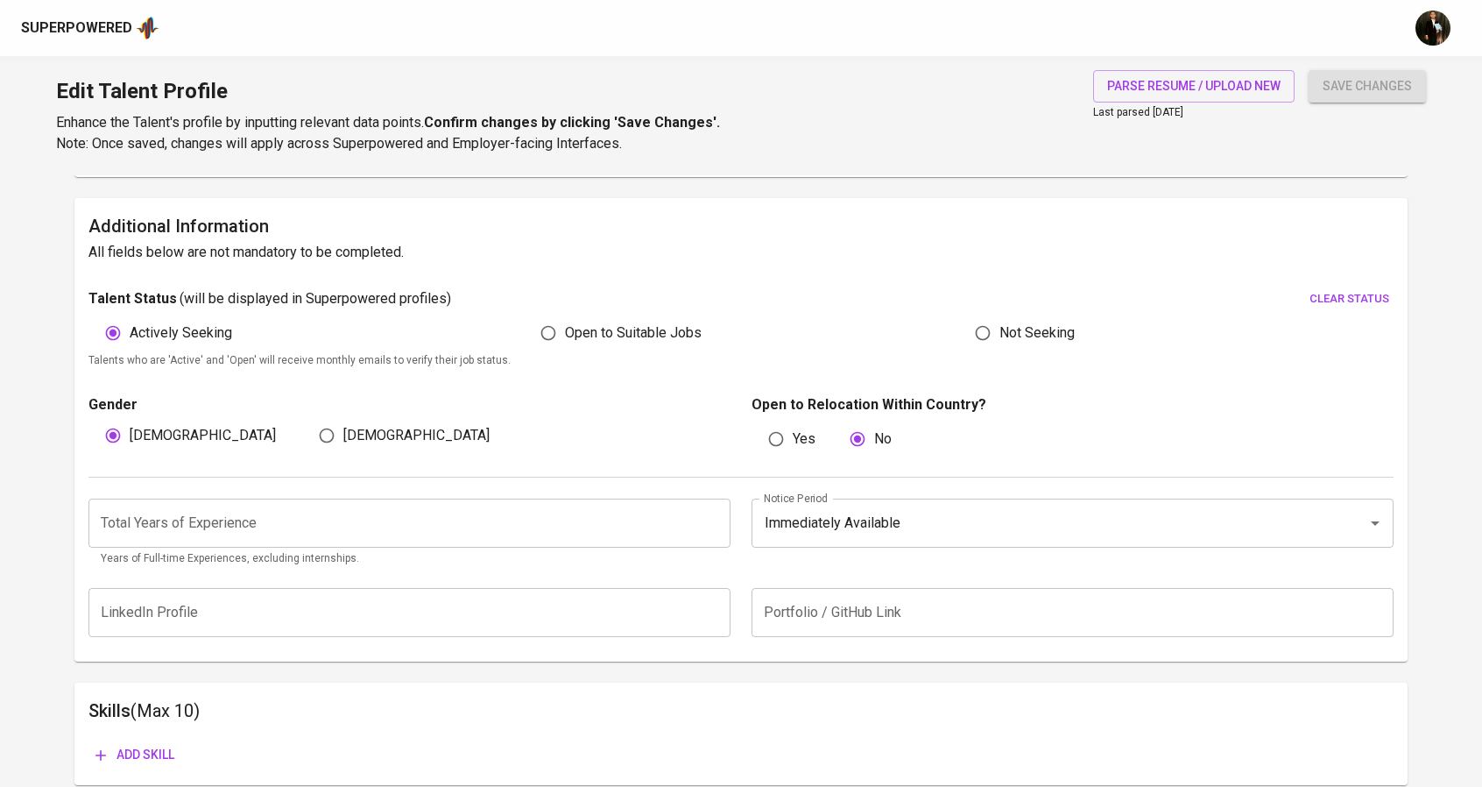
scroll to position [399, 0]
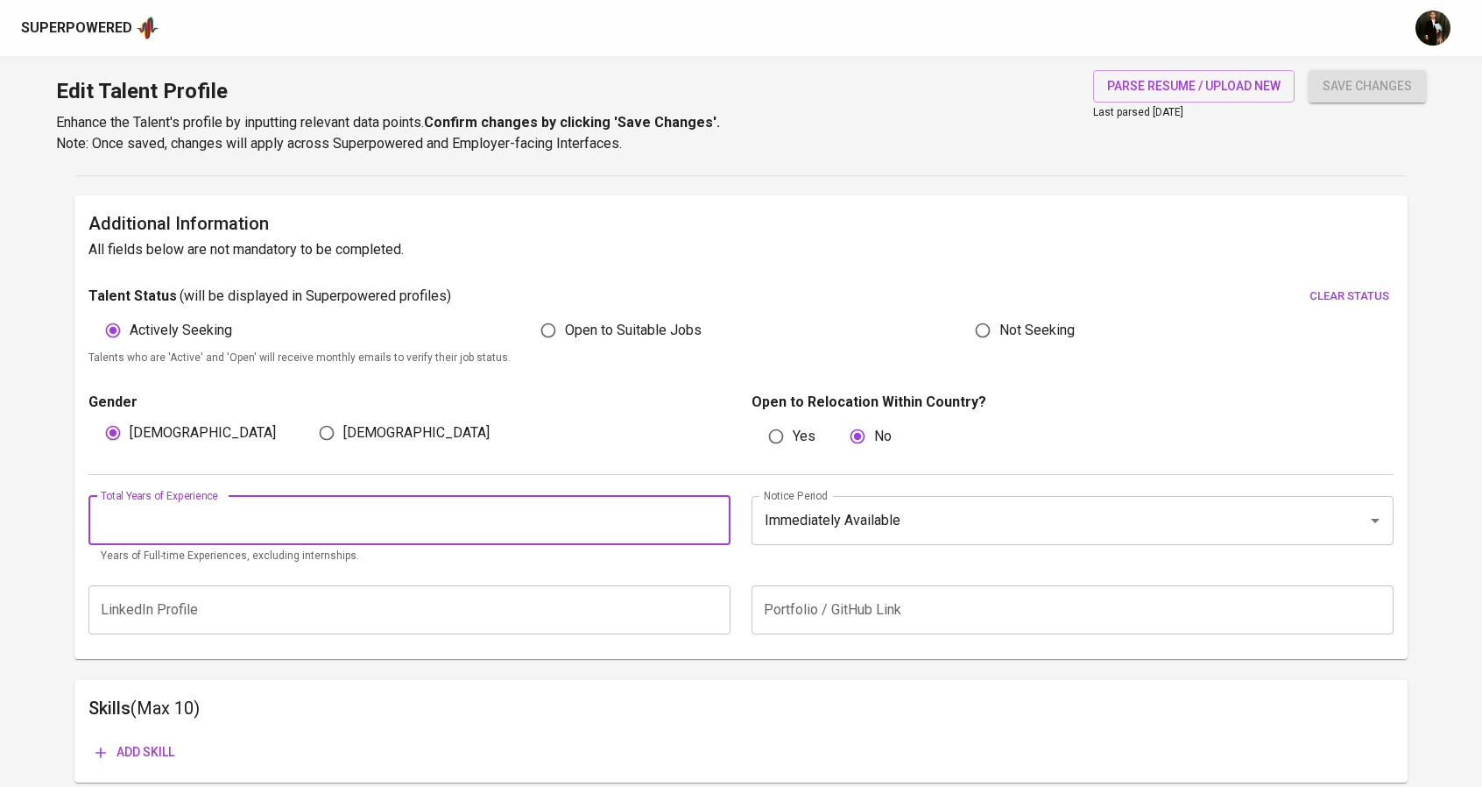
click at [367, 522] on input "number" at bounding box center [409, 520] width 642 height 49
type input "5"
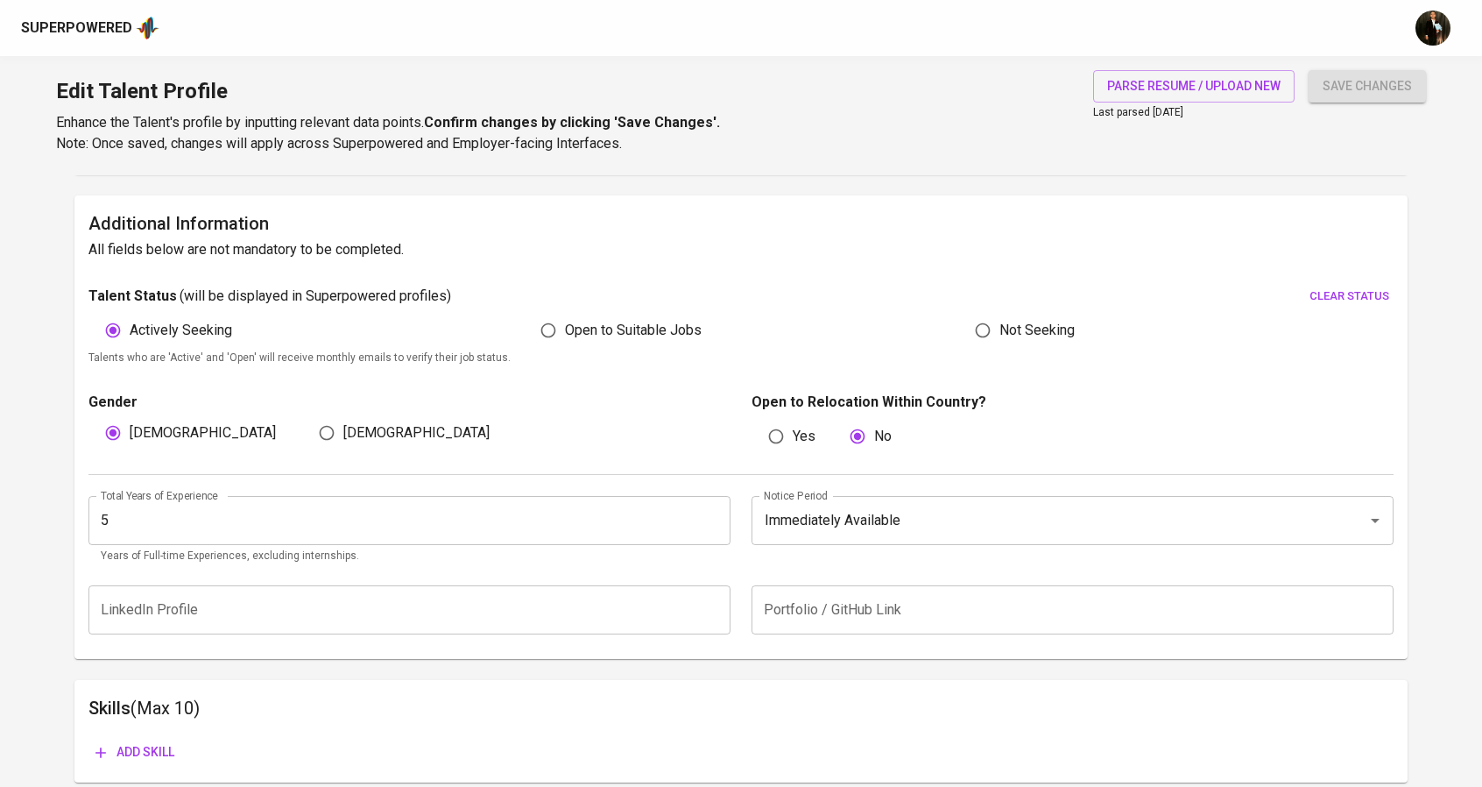
click at [622, 431] on div "[DEMOGRAPHIC_DATA] [DEMOGRAPHIC_DATA]" at bounding box center [409, 432] width 642 height 33
click at [1330, 78] on span "save changes" at bounding box center [1367, 86] width 89 height 22
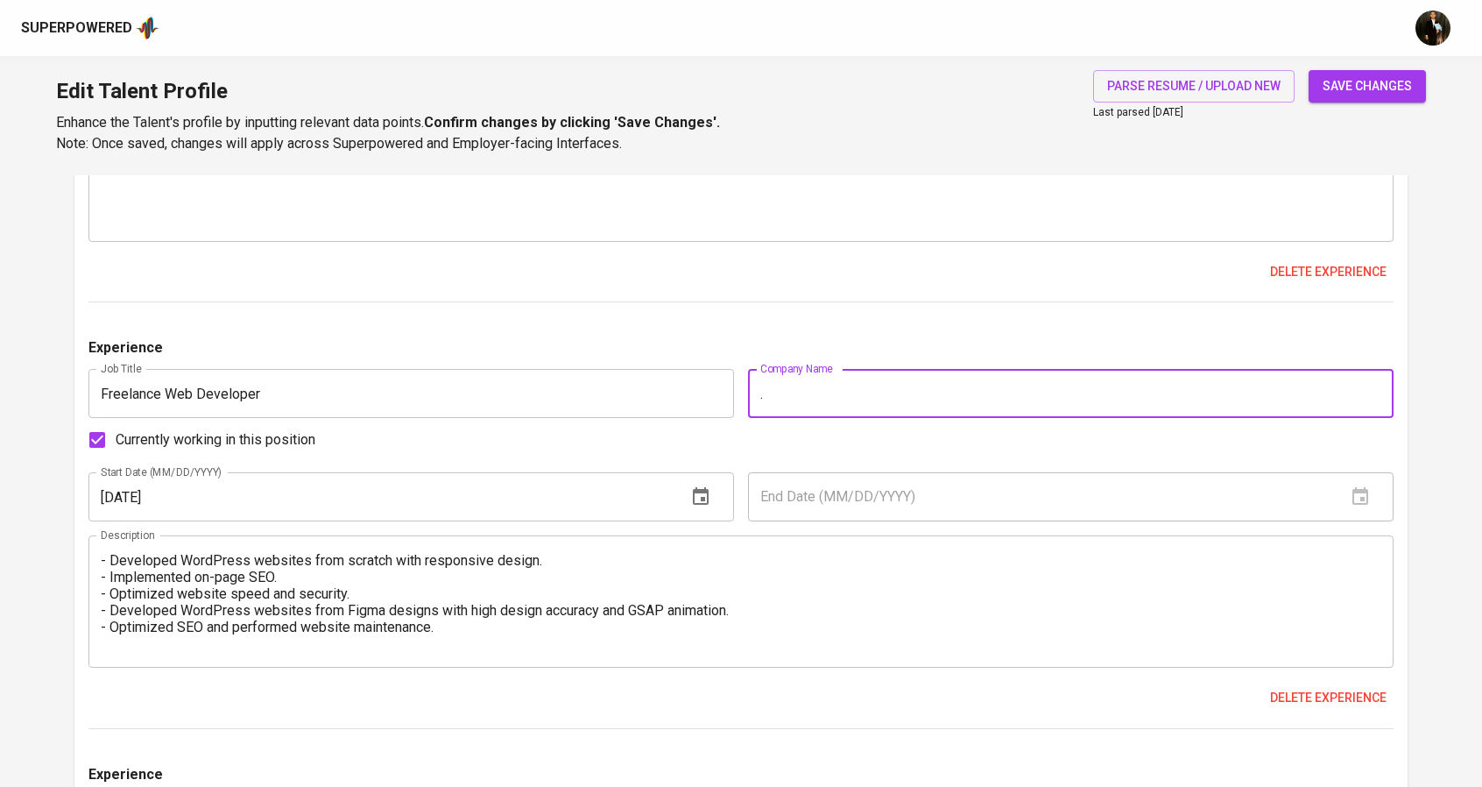
type input "."
click at [1386, 87] on span "save changes" at bounding box center [1367, 86] width 89 height 22
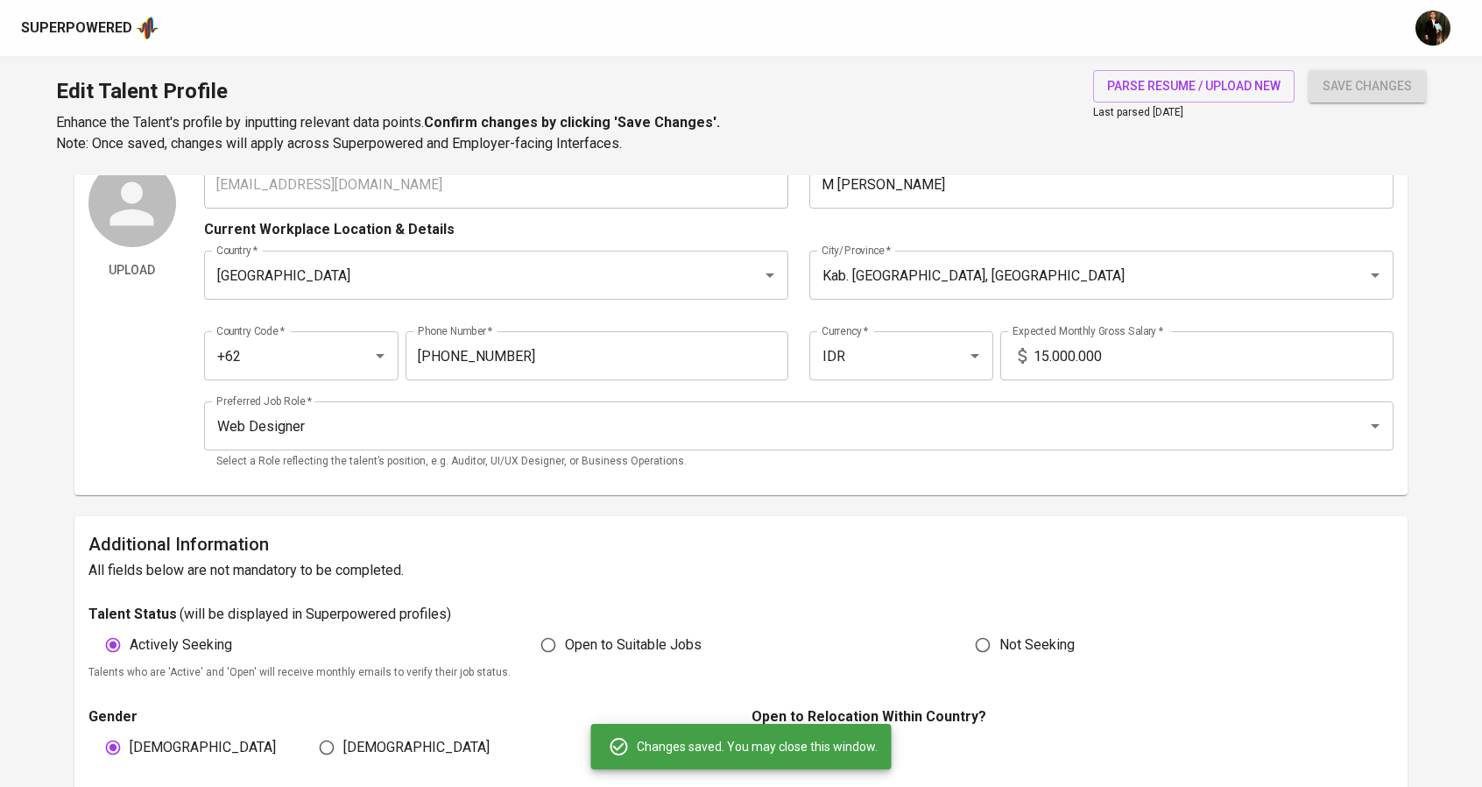
scroll to position [0, 0]
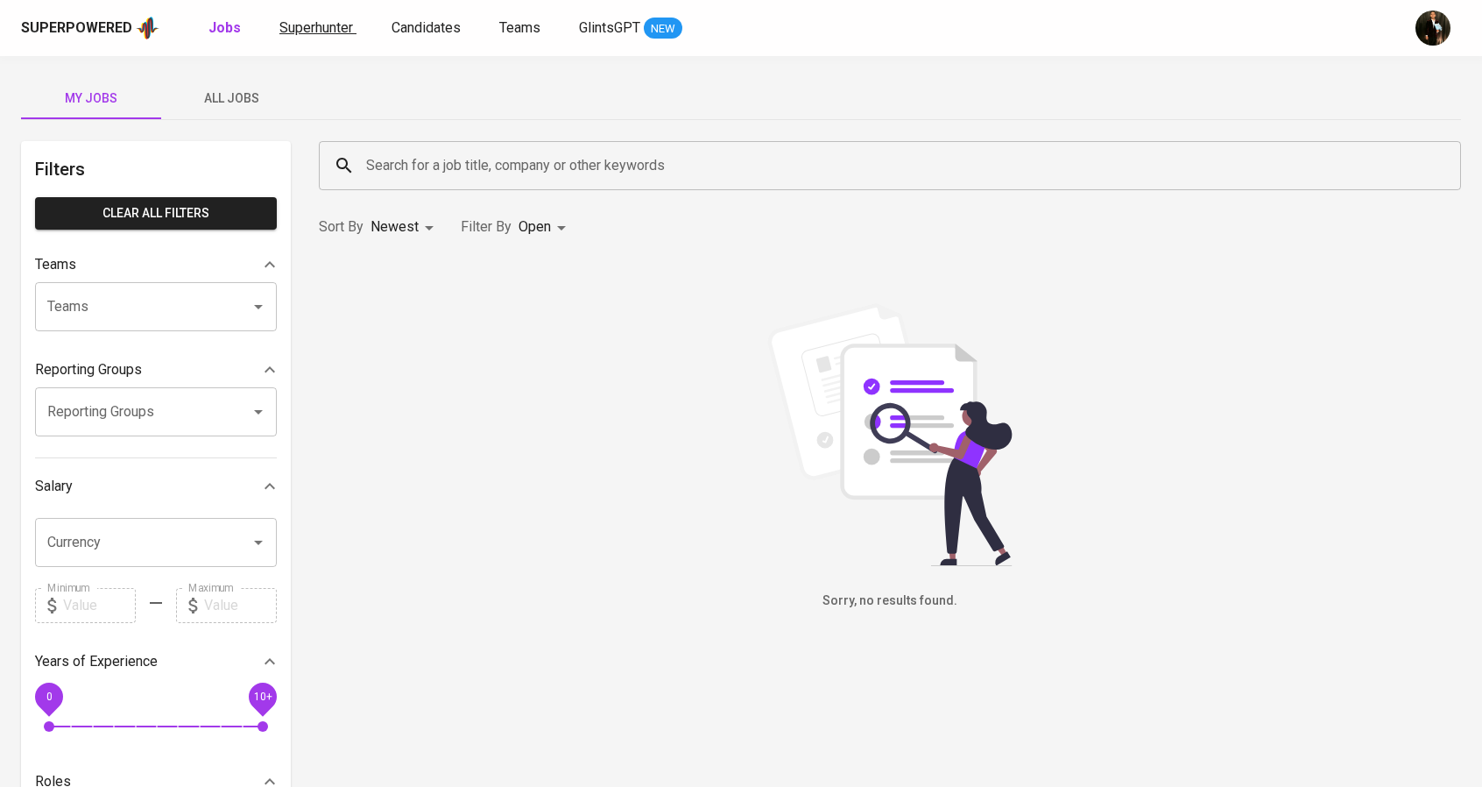
click at [315, 38] on link "Superhunter" at bounding box center [317, 29] width 77 height 22
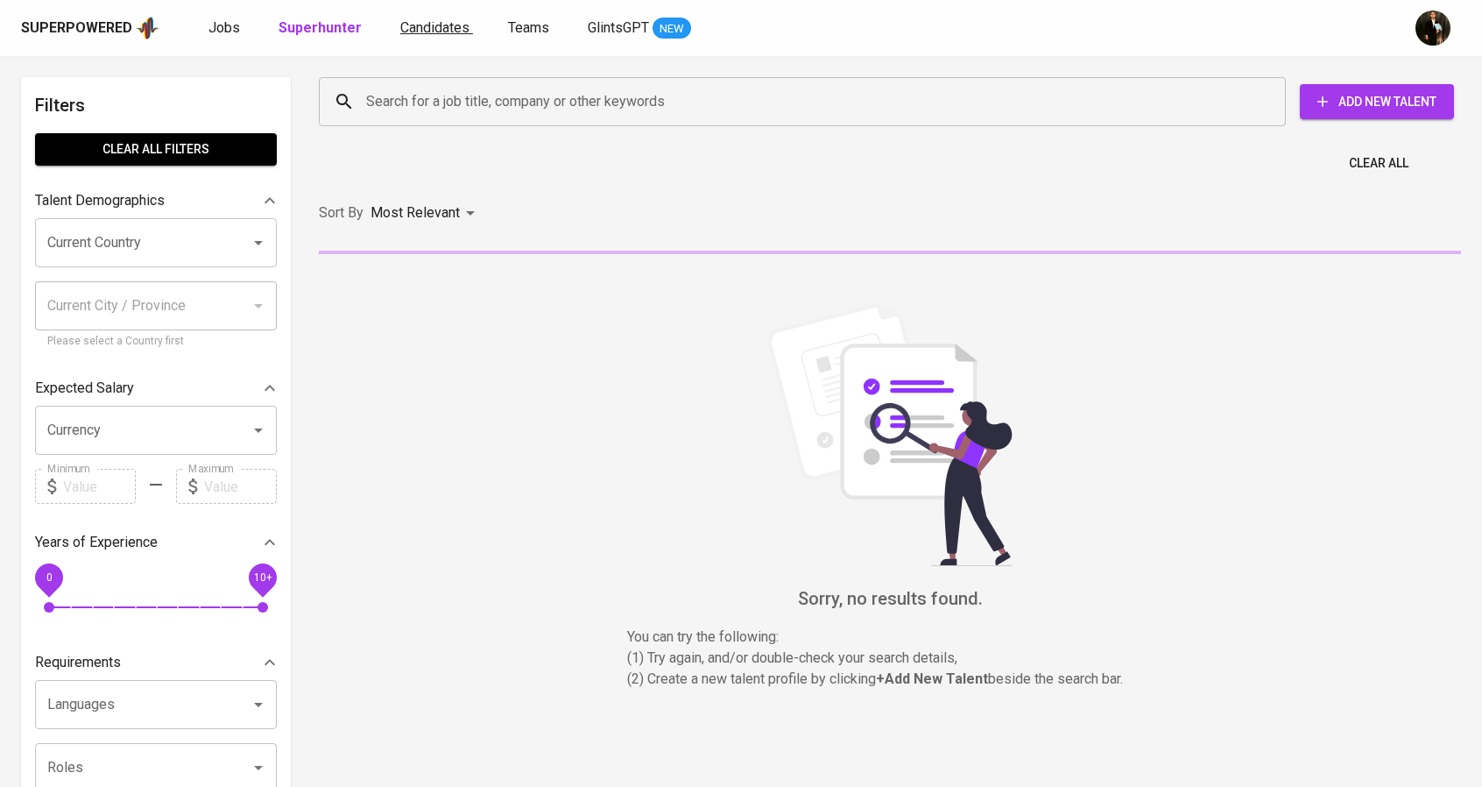
click at [438, 19] on span "Candidates" at bounding box center [434, 27] width 69 height 17
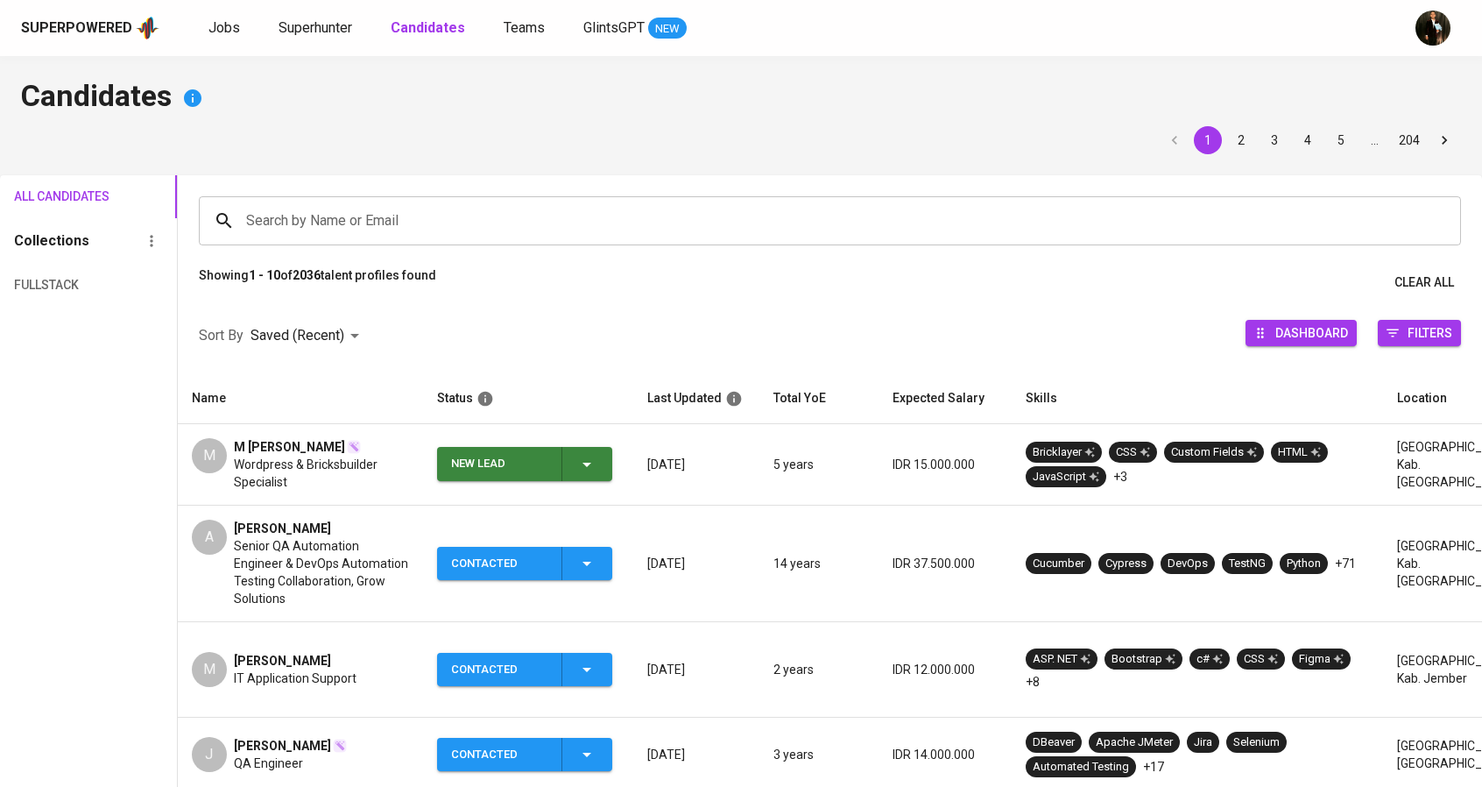
click at [481, 468] on div "New Lead" at bounding box center [499, 464] width 96 height 34
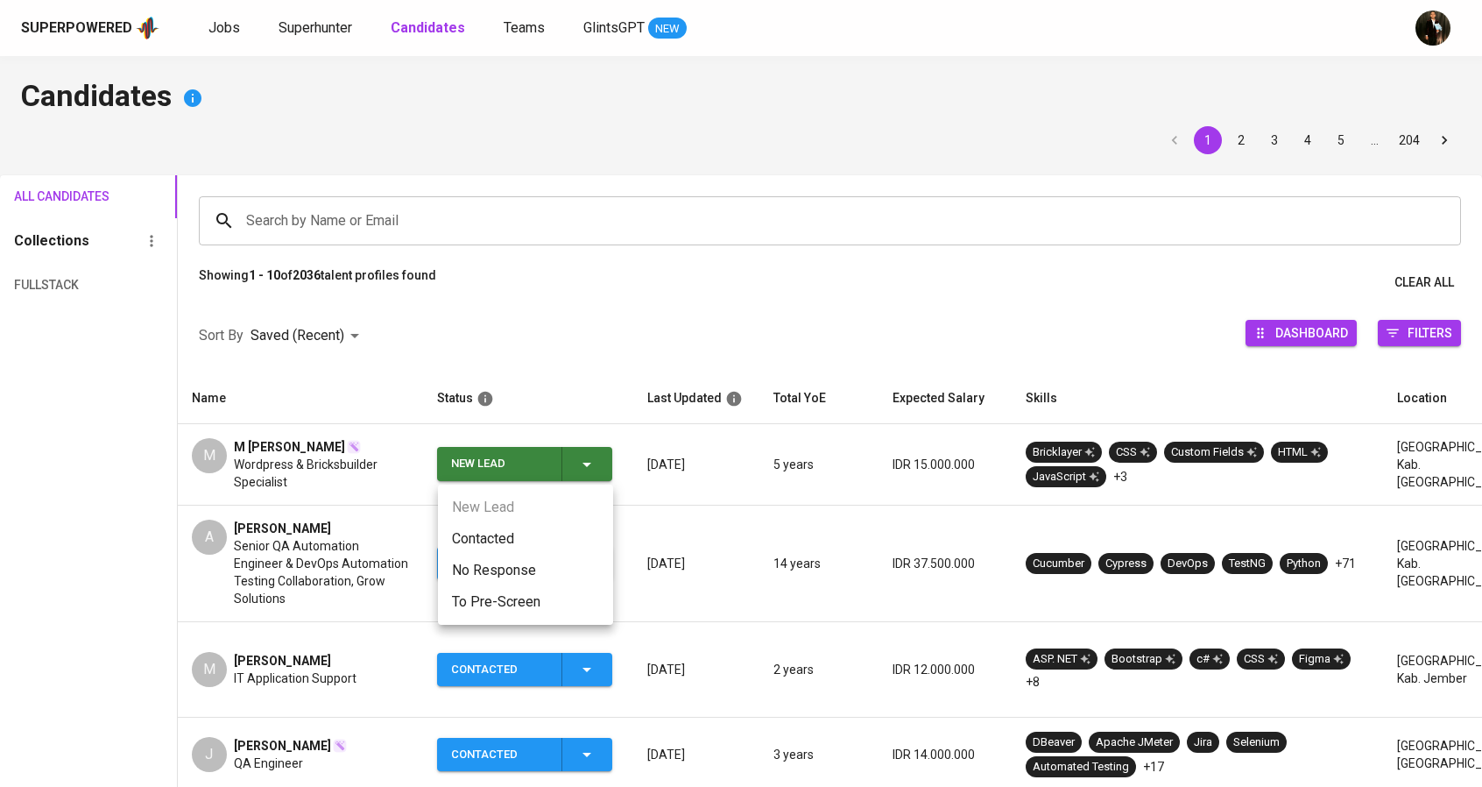
click at [491, 546] on li "Contacted" at bounding box center [525, 539] width 175 height 32
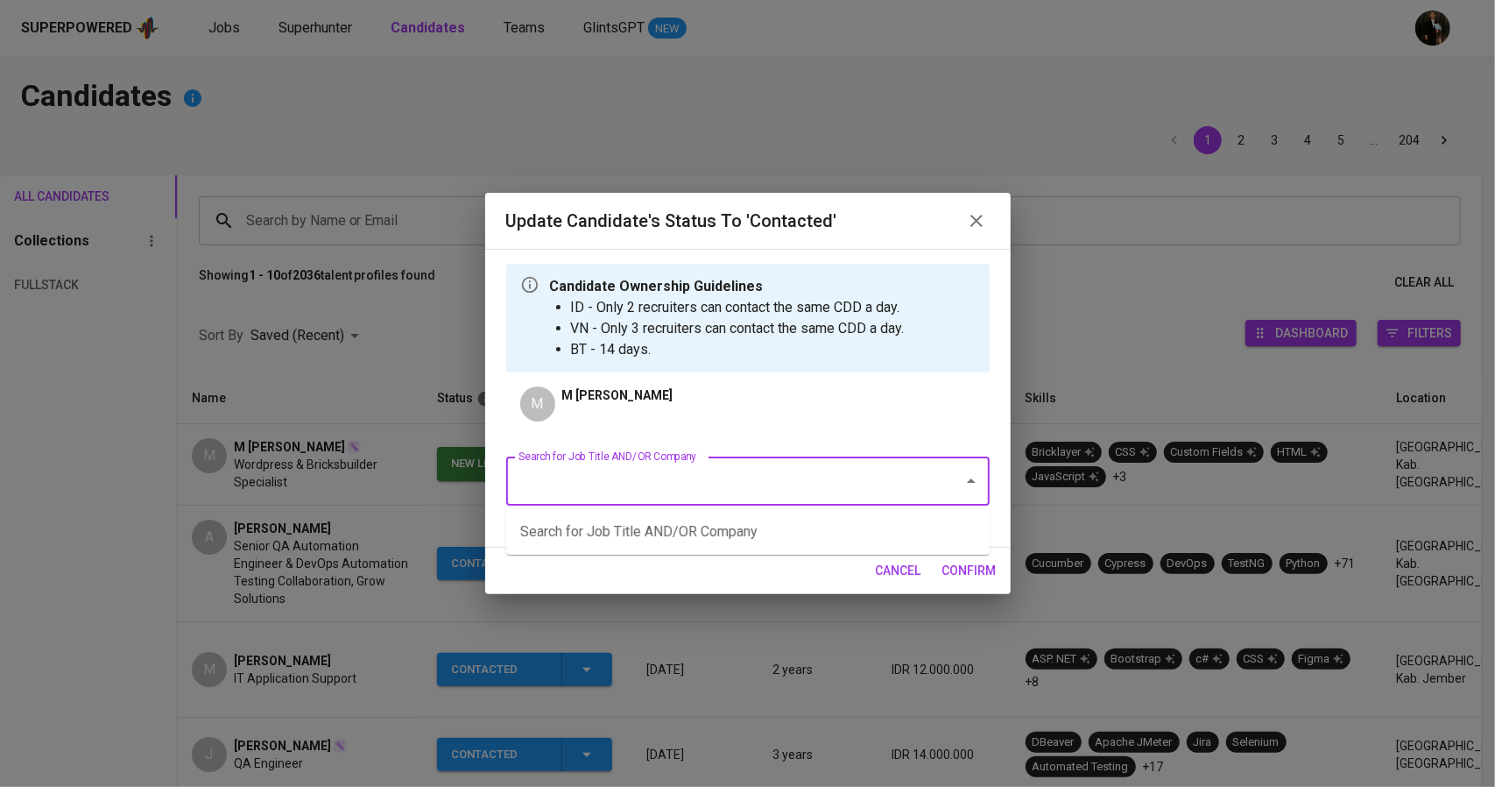
click at [661, 486] on input "Search for Job Title AND/OR Company" at bounding box center [723, 480] width 419 height 33
click at [689, 538] on li "Web Developer (Allied Container Group)" at bounding box center [748, 532] width 484 height 32
type input "web"
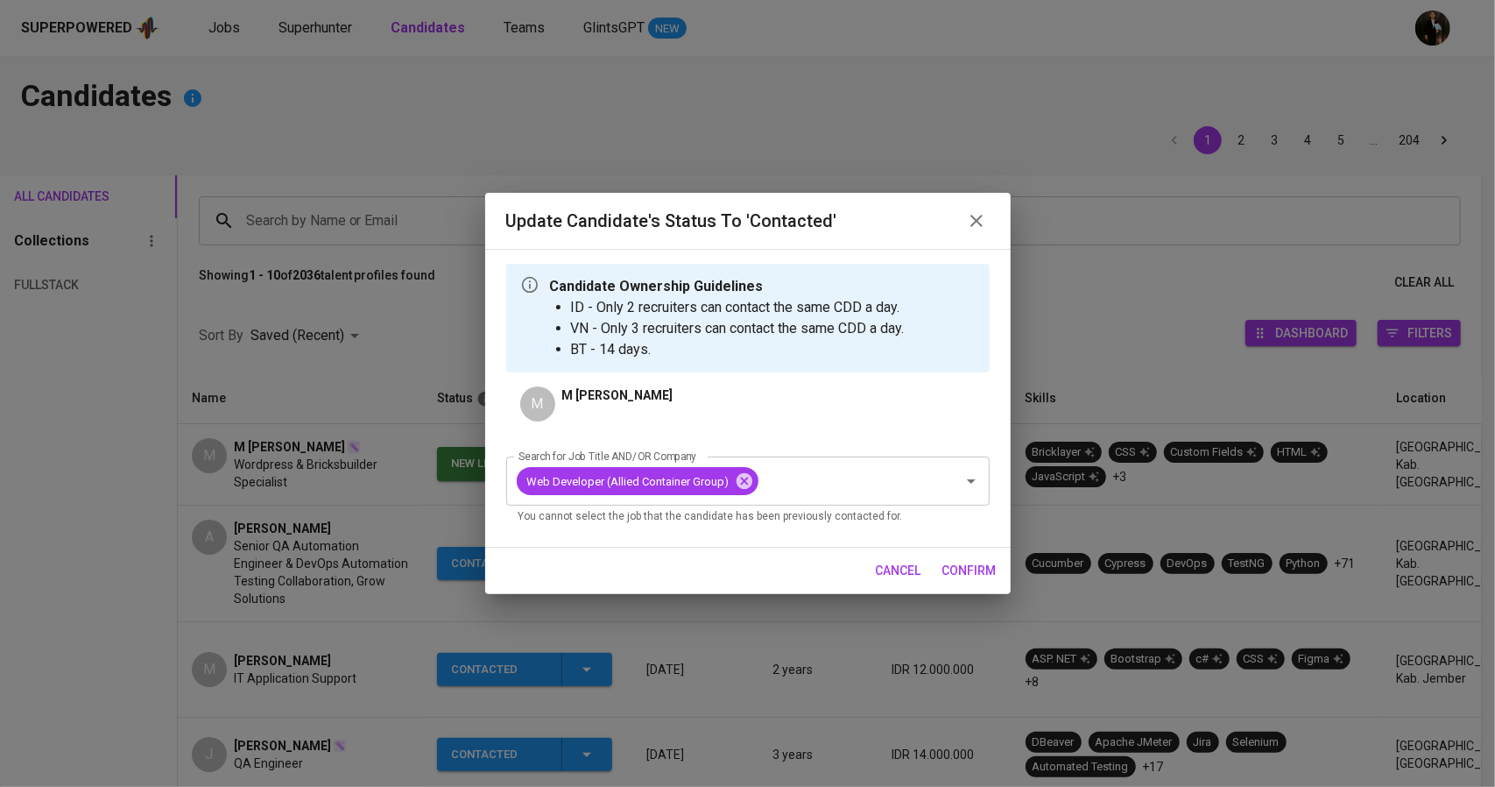
click at [979, 561] on span "confirm" at bounding box center [970, 571] width 54 height 22
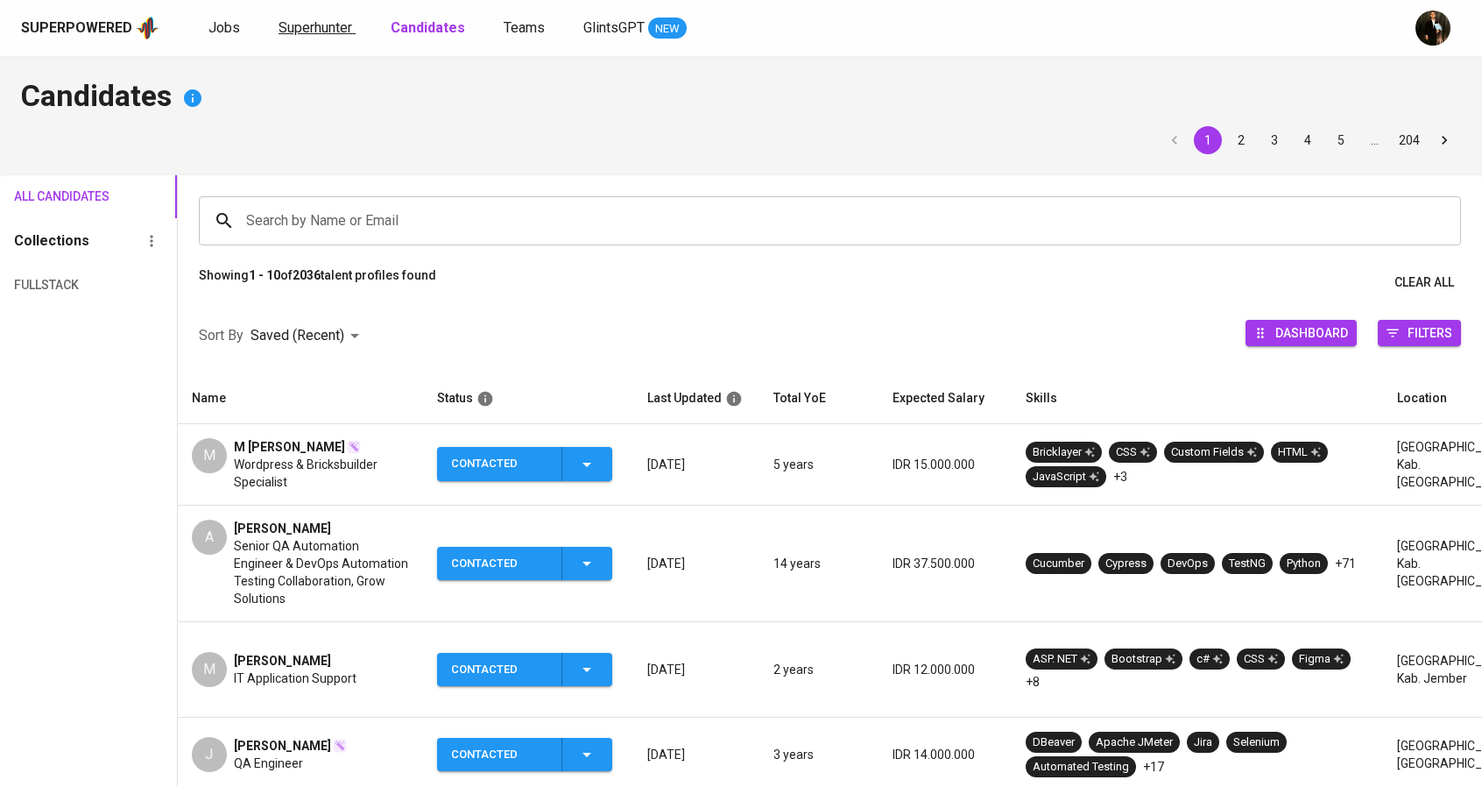
click at [340, 31] on span "Superhunter" at bounding box center [316, 27] width 74 height 17
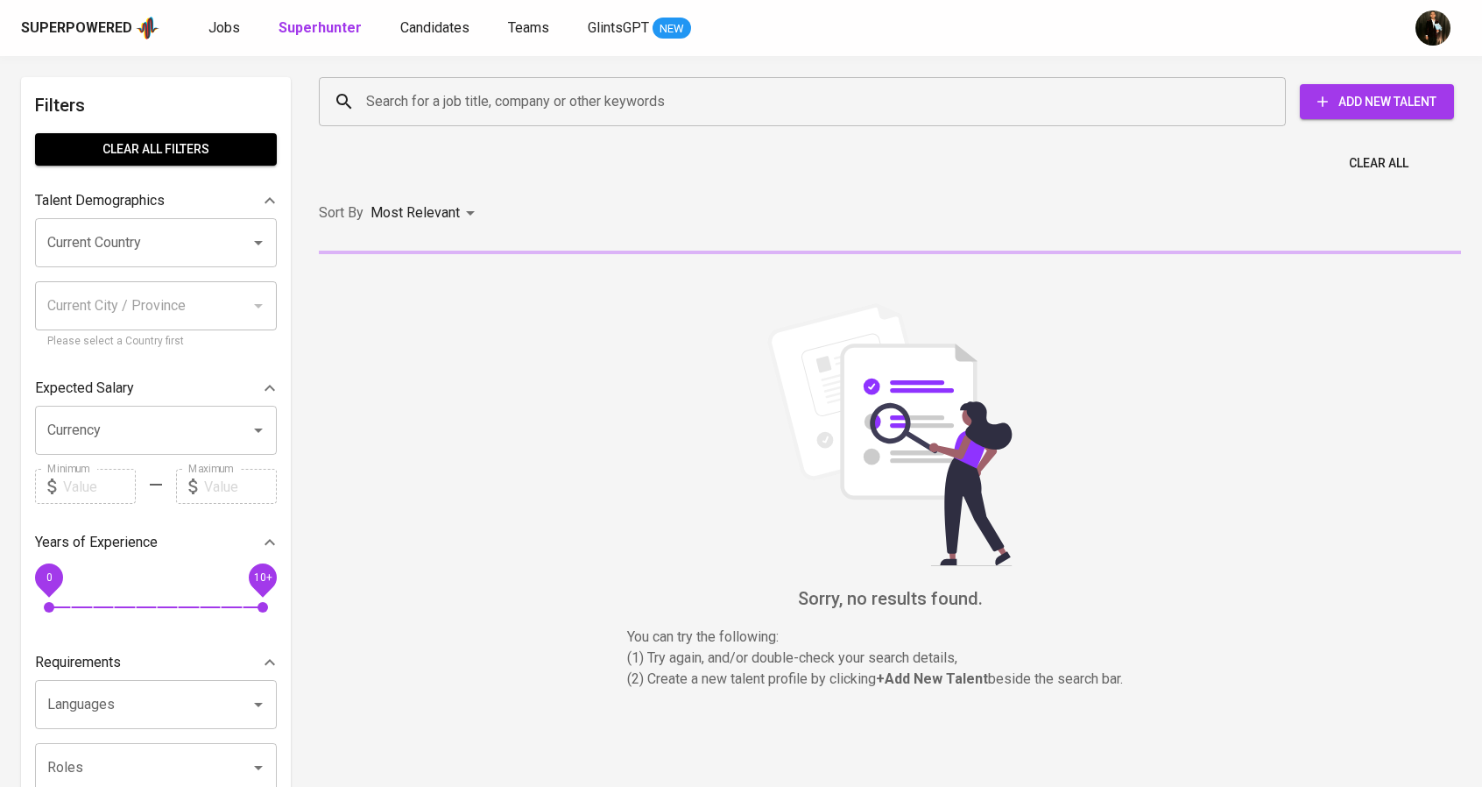
click at [415, 90] on input "Search for a job title, company or other keywords" at bounding box center [807, 101] width 890 height 33
